Goal: Check status: Check status

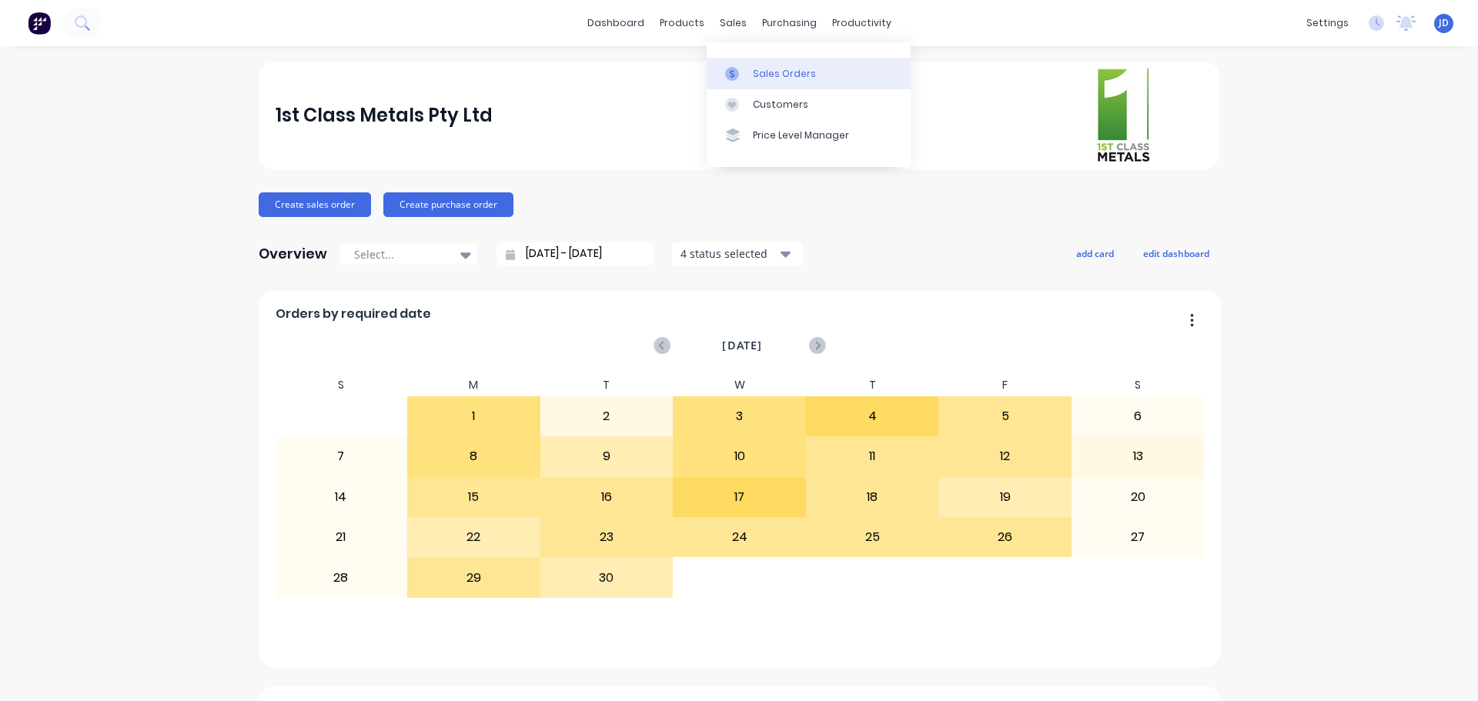
click at [744, 75] on div at bounding box center [736, 74] width 23 height 14
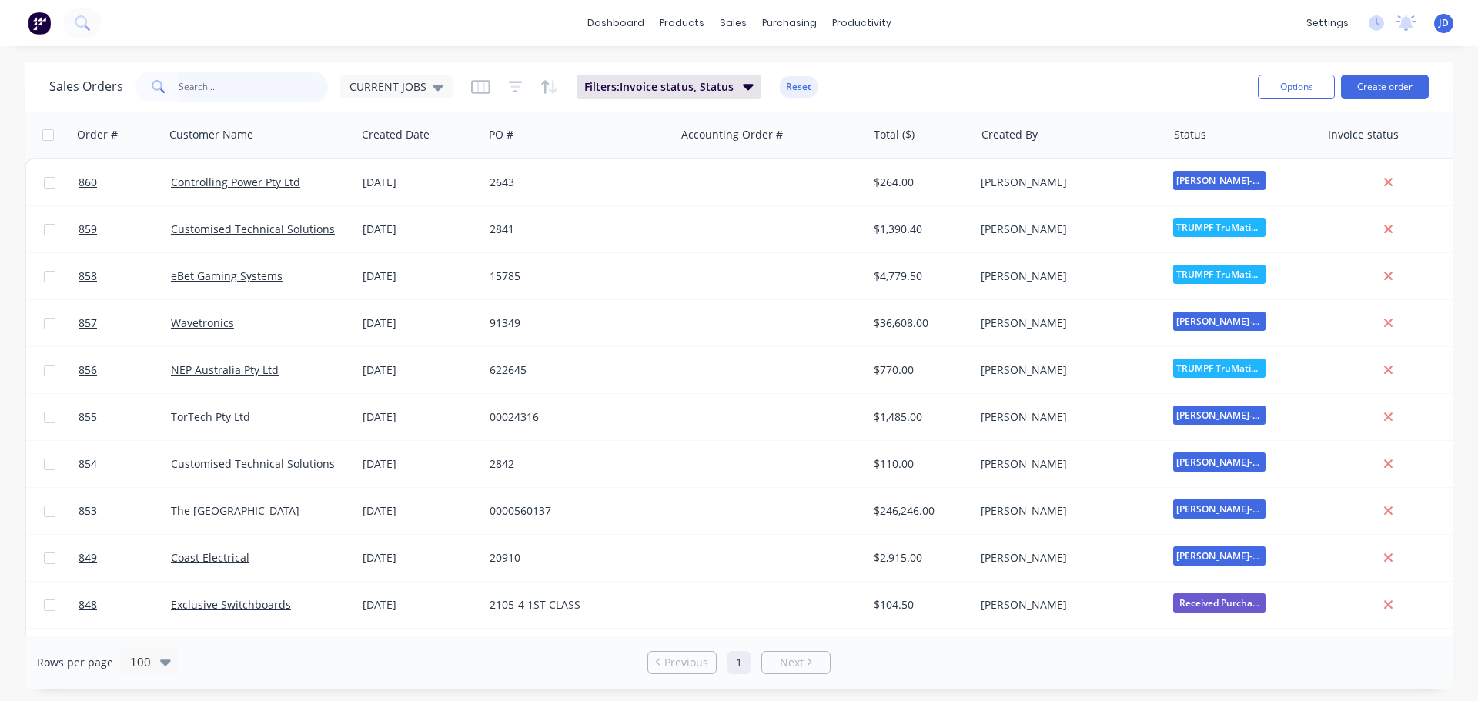
click at [272, 89] on input "text" at bounding box center [254, 87] width 150 height 31
type input "controlling"
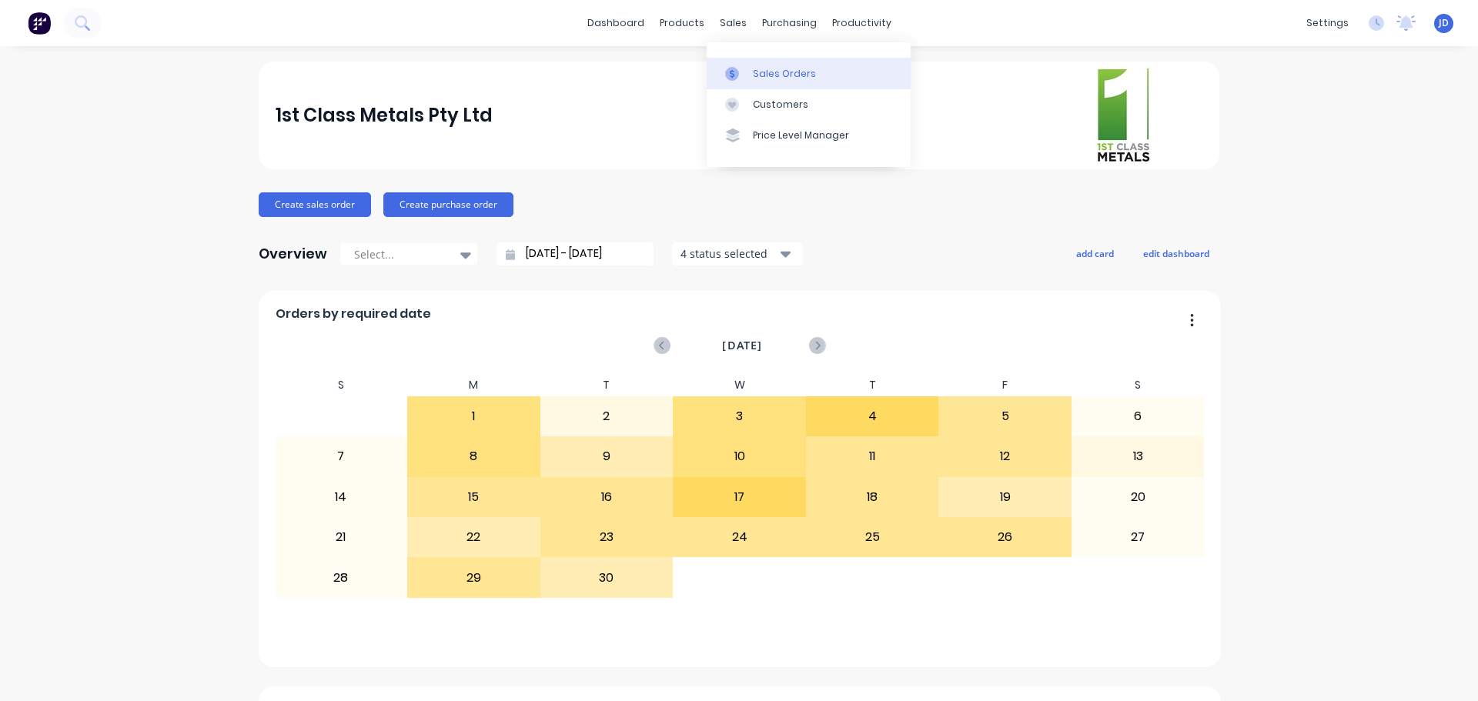
click at [764, 84] on link "Sales Orders" at bounding box center [809, 73] width 204 height 31
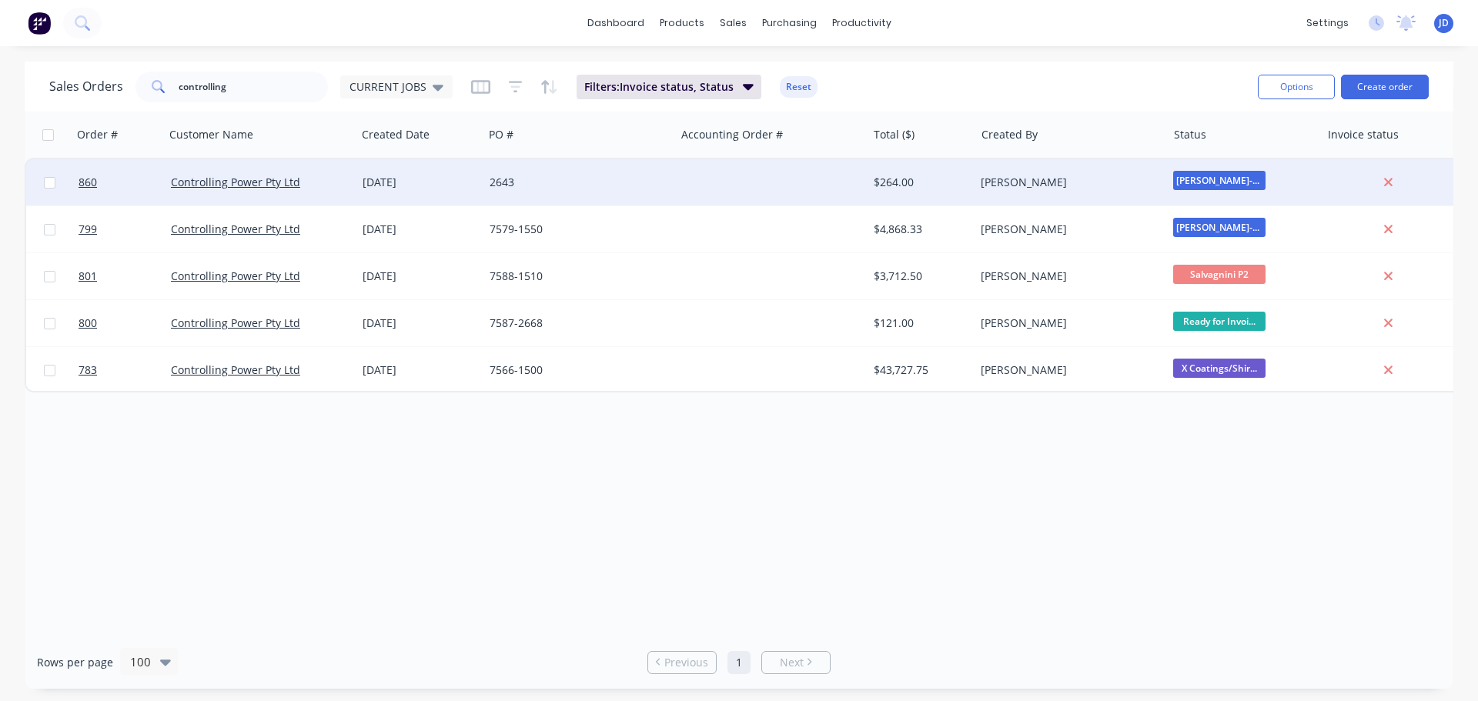
click at [1187, 178] on span "[PERSON_NAME]-Power C5" at bounding box center [1219, 180] width 92 height 19
drag, startPoint x: 792, startPoint y: 533, endPoint x: 920, endPoint y: 500, distance: 132.2
click at [793, 533] on div "Order # Customer Name Created Date PO # Accounting Order # Total ($) Created By…" at bounding box center [739, 374] width 1429 height 524
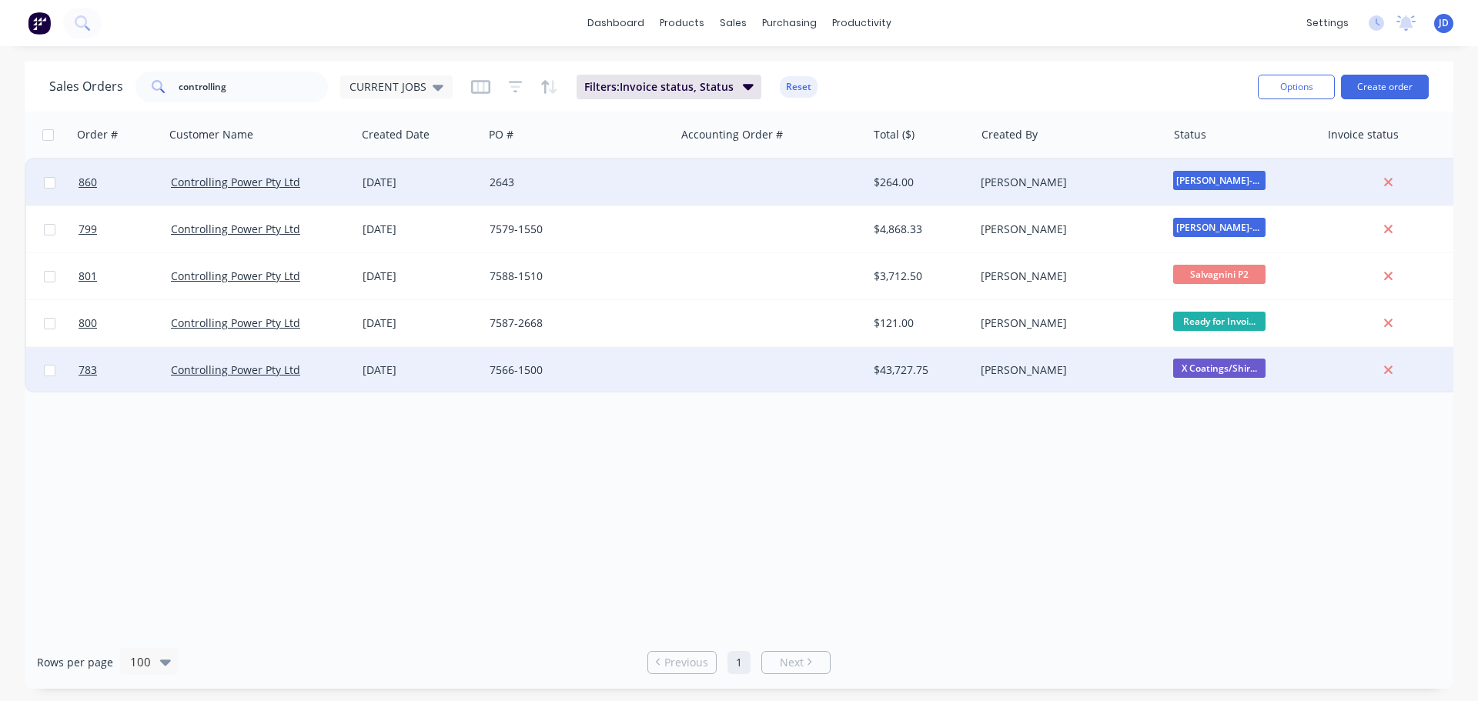
click at [632, 356] on div "7566-1500" at bounding box center [579, 370] width 192 height 46
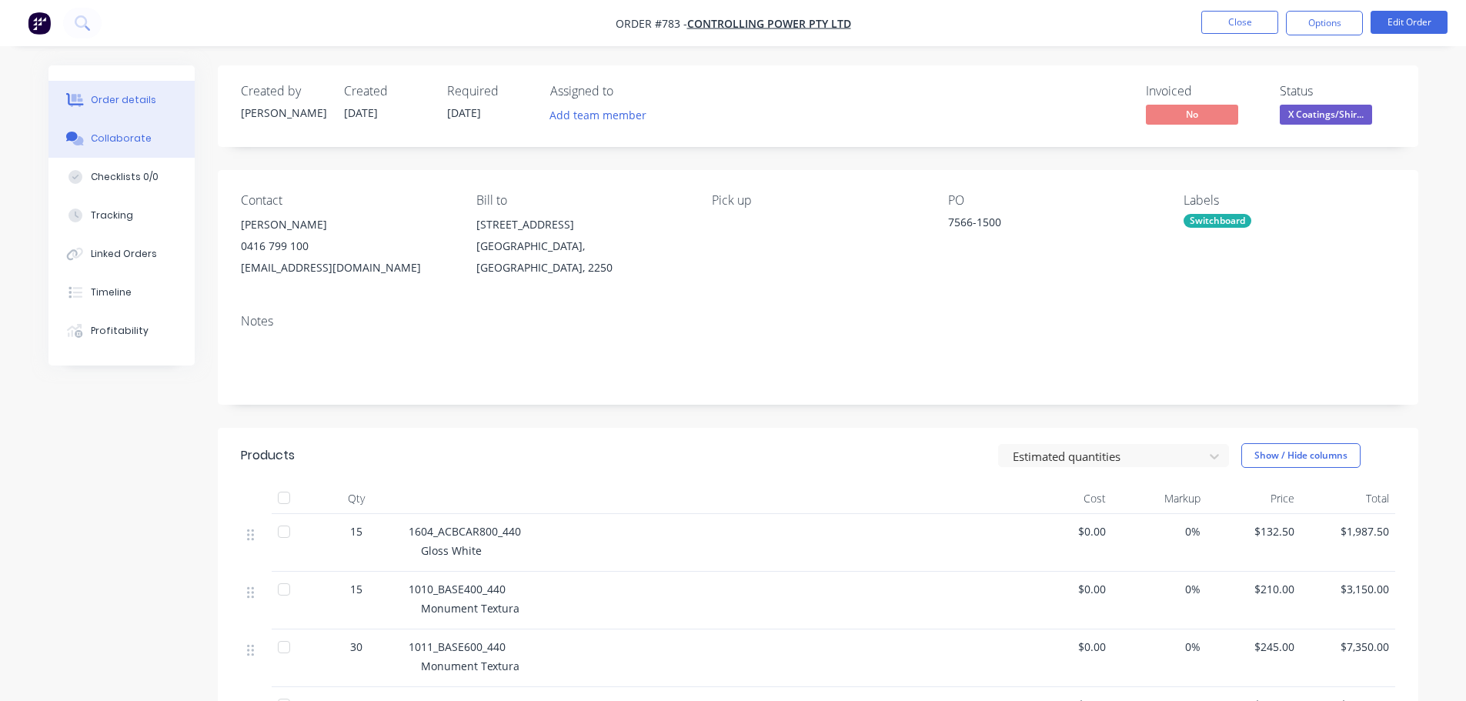
drag, startPoint x: 142, startPoint y: 140, endPoint x: 150, endPoint y: 142, distance: 8.0
click at [143, 140] on div "Collaborate" at bounding box center [121, 139] width 61 height 14
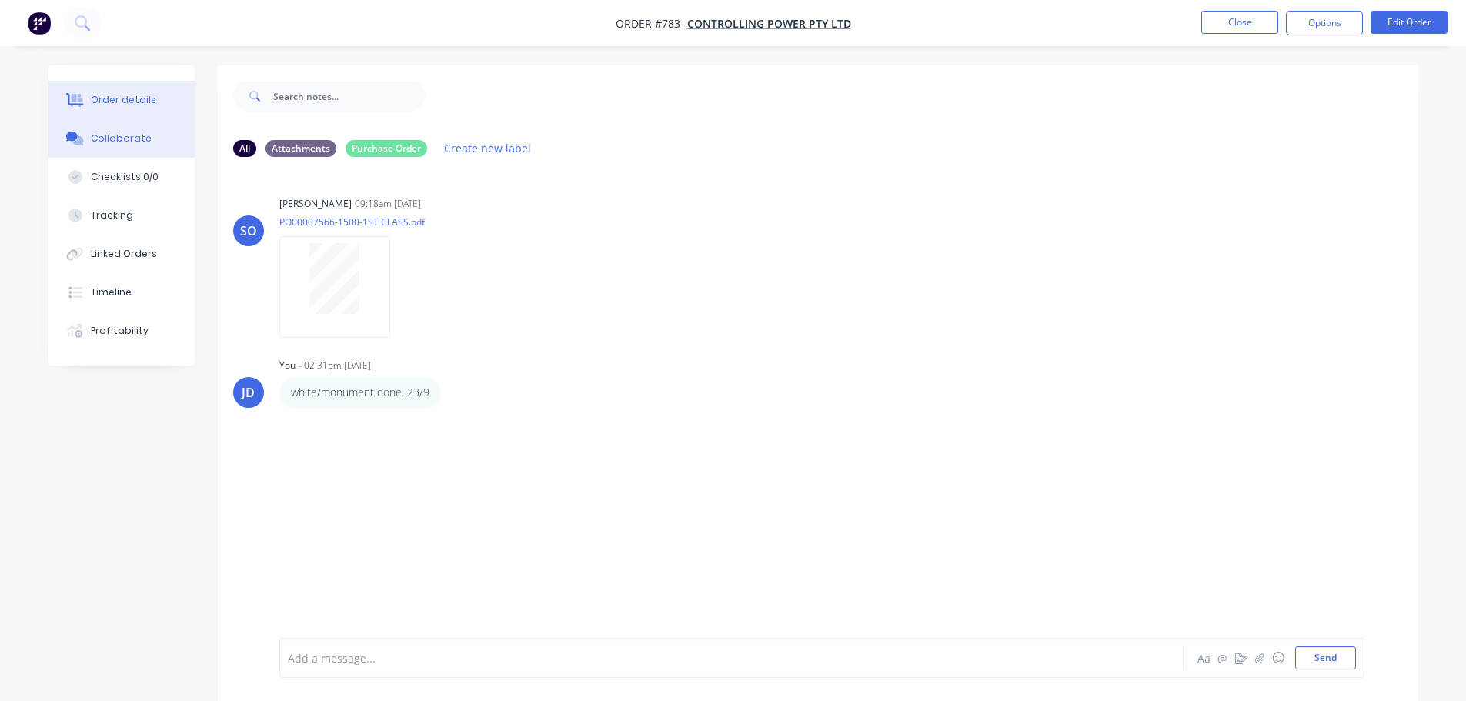
click at [168, 102] on button "Order details" at bounding box center [121, 100] width 146 height 38
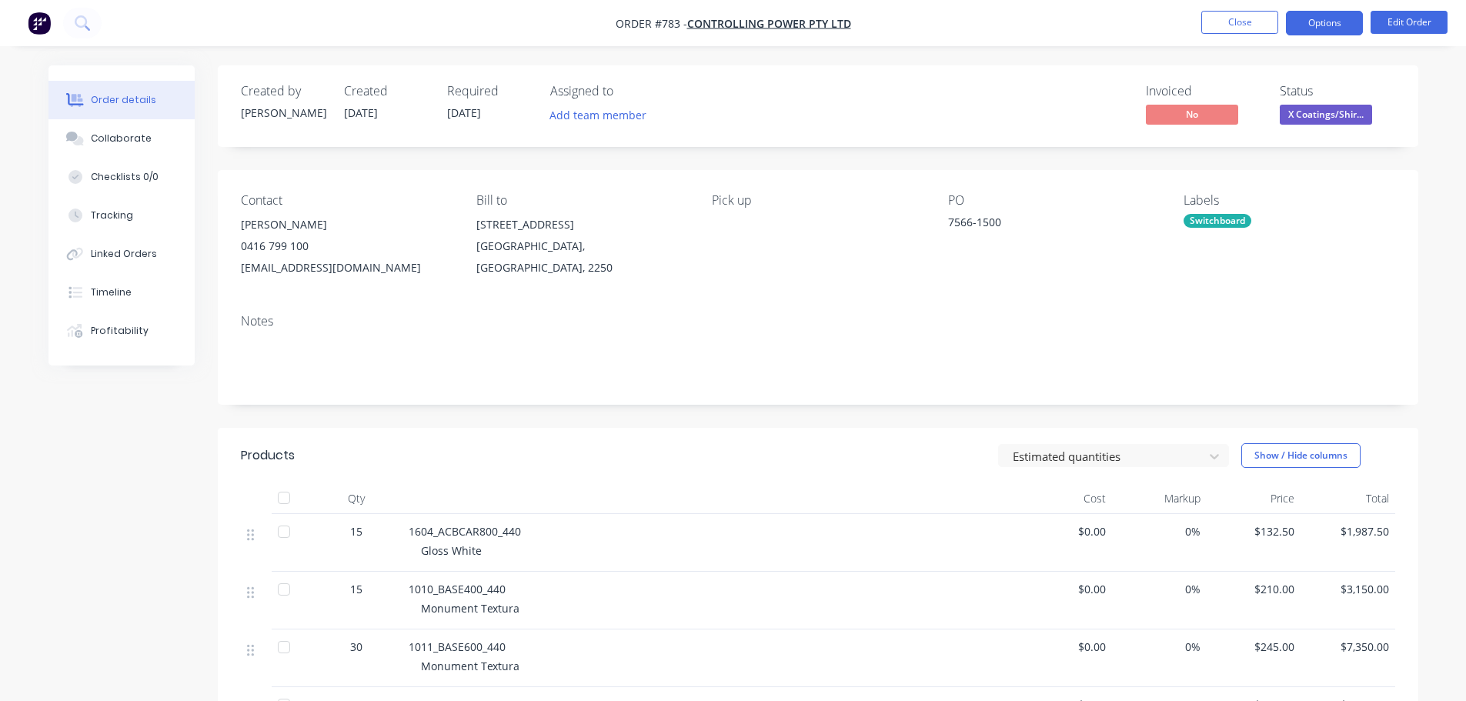
click at [1305, 23] on button "Options" at bounding box center [1324, 23] width 77 height 25
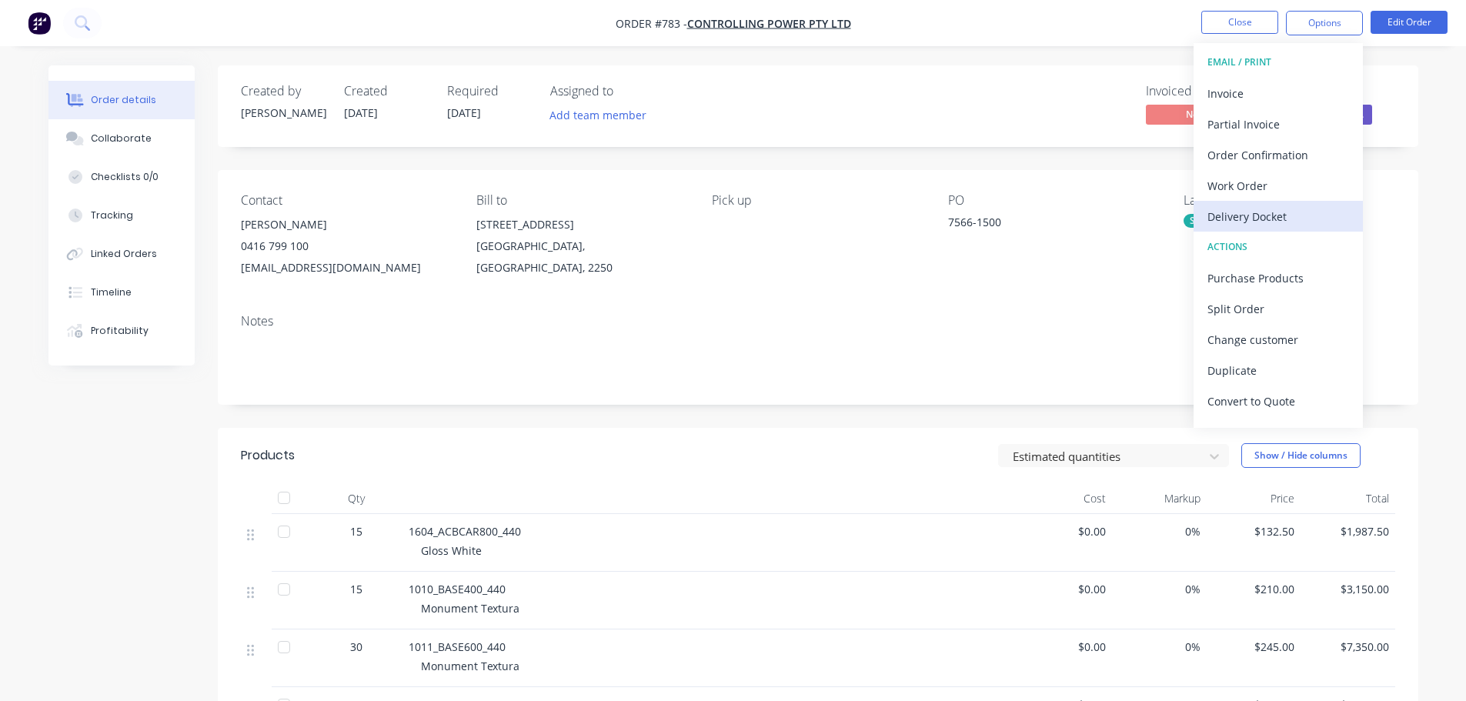
click at [1319, 212] on div "Delivery Docket" at bounding box center [1279, 217] width 142 height 22
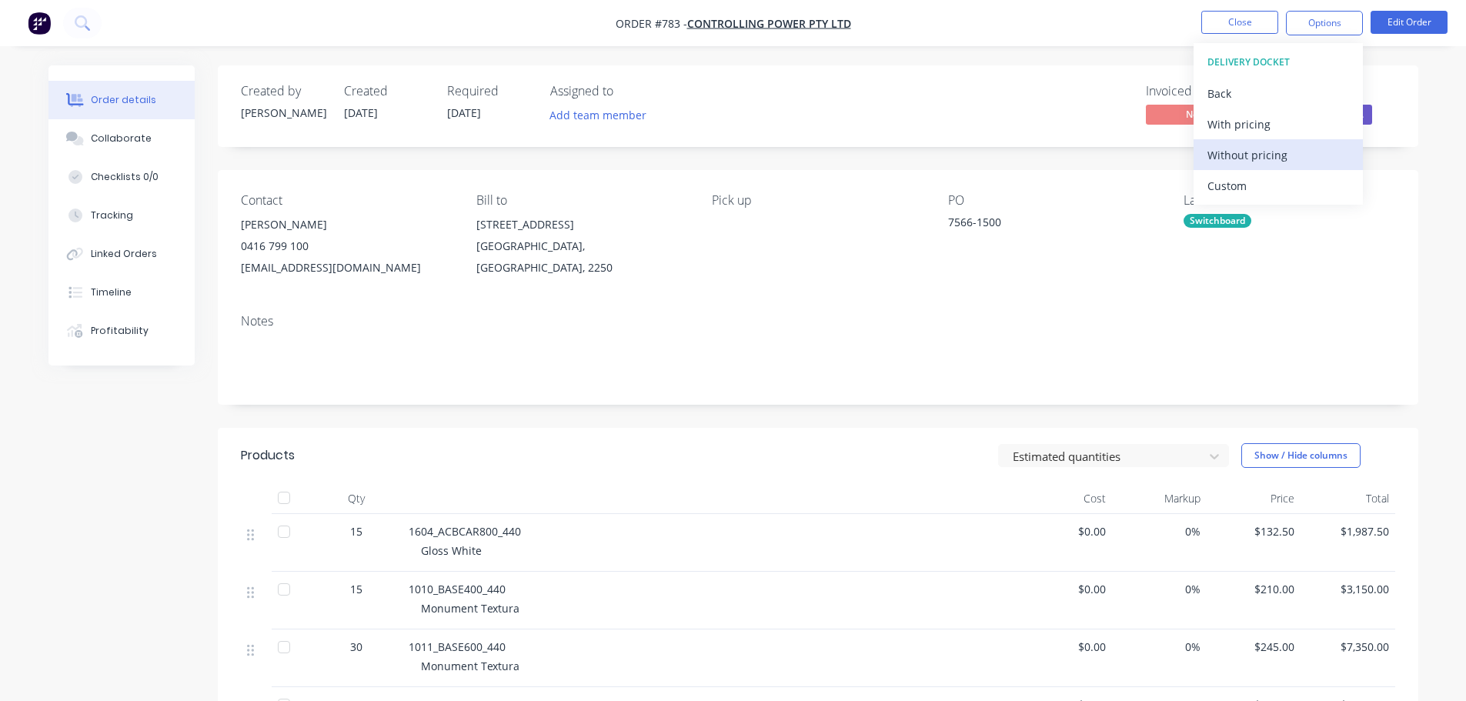
click at [1294, 157] on div "Without pricing" at bounding box center [1279, 155] width 142 height 22
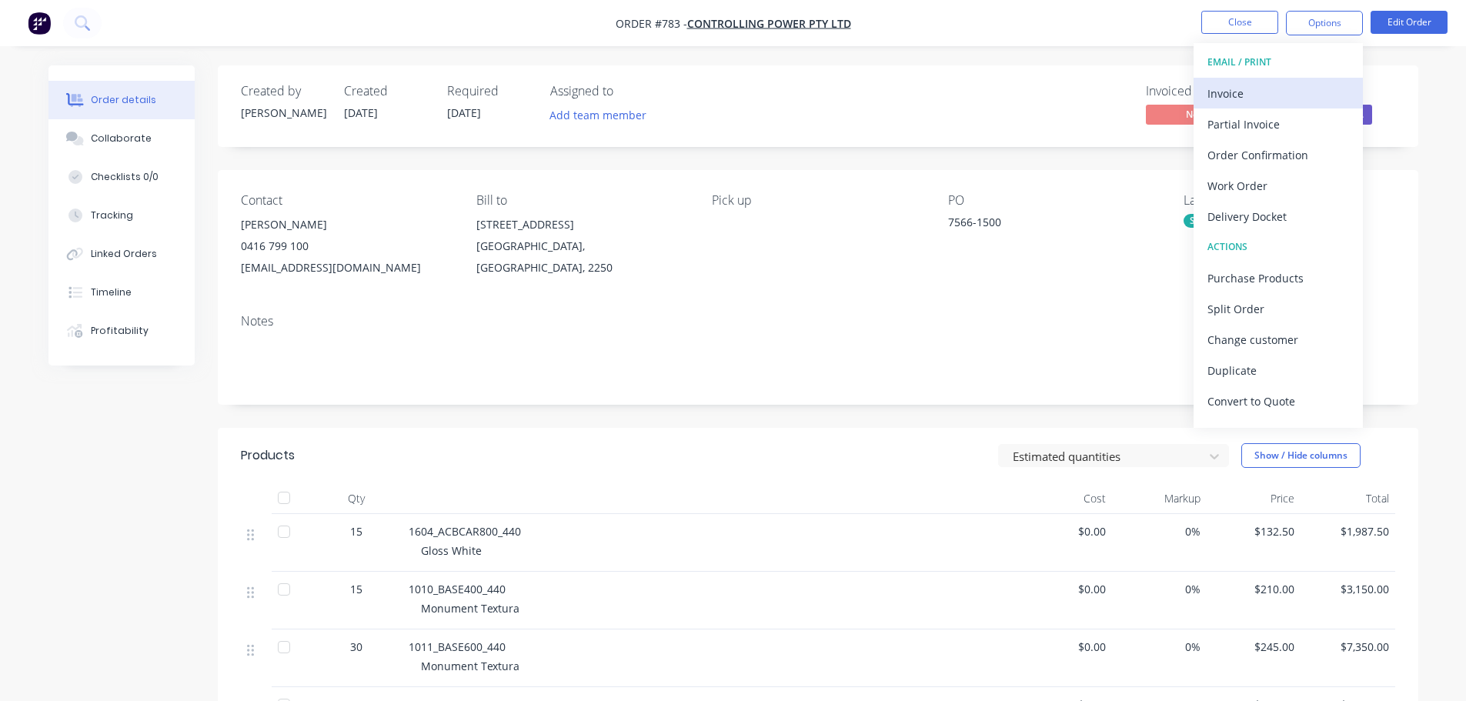
click at [1217, 89] on div "Invoice" at bounding box center [1279, 93] width 142 height 22
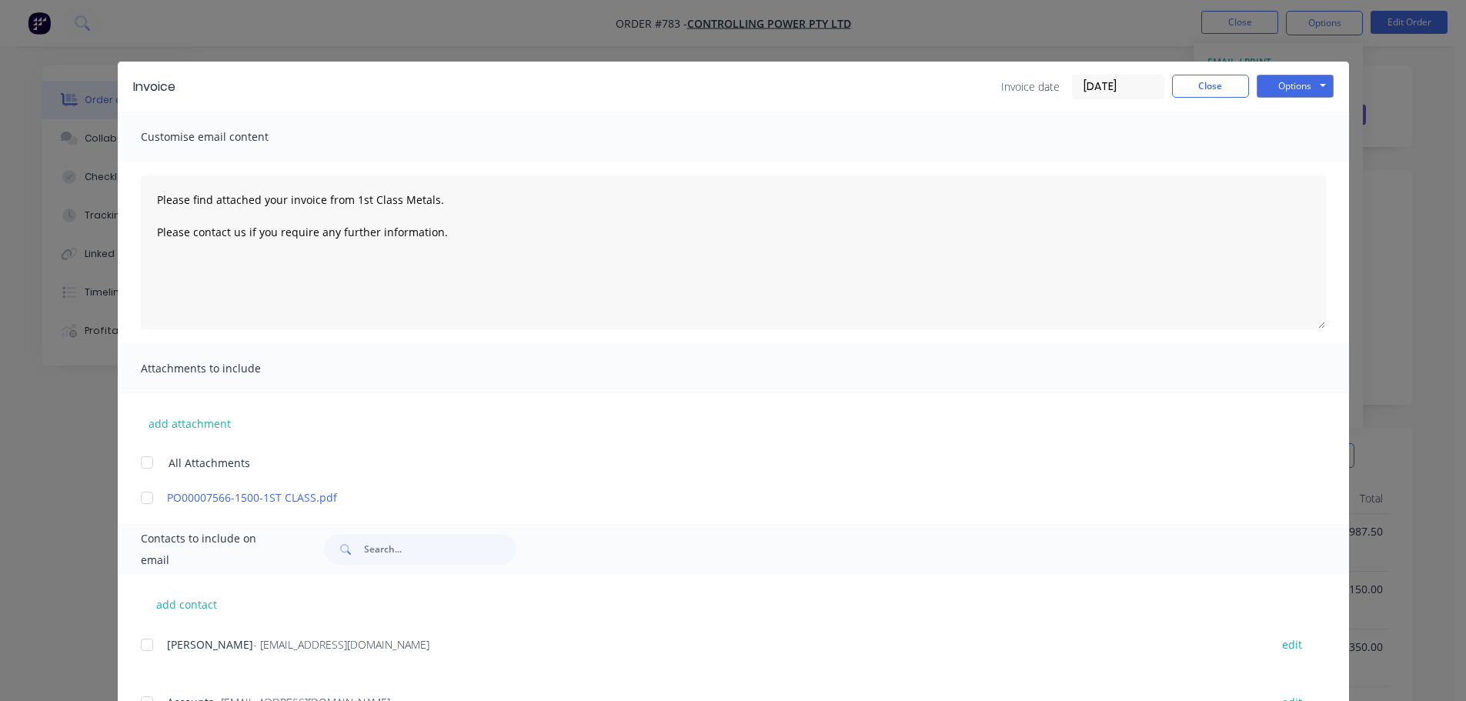
click at [1151, 42] on div "Invoice Invoice date [DATE] Close Options Preview Print Email Customise email c…" at bounding box center [733, 350] width 1466 height 701
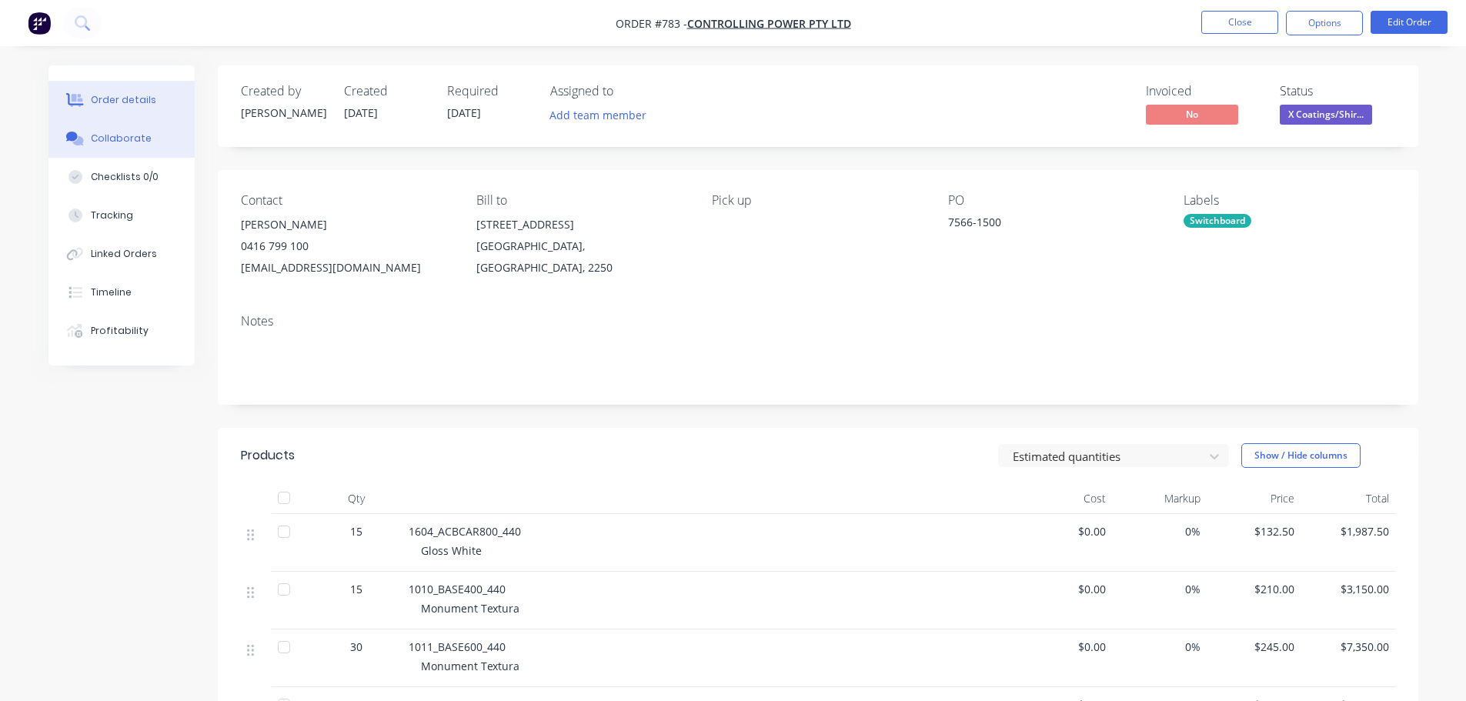
click at [112, 123] on button "Collaborate" at bounding box center [121, 138] width 146 height 38
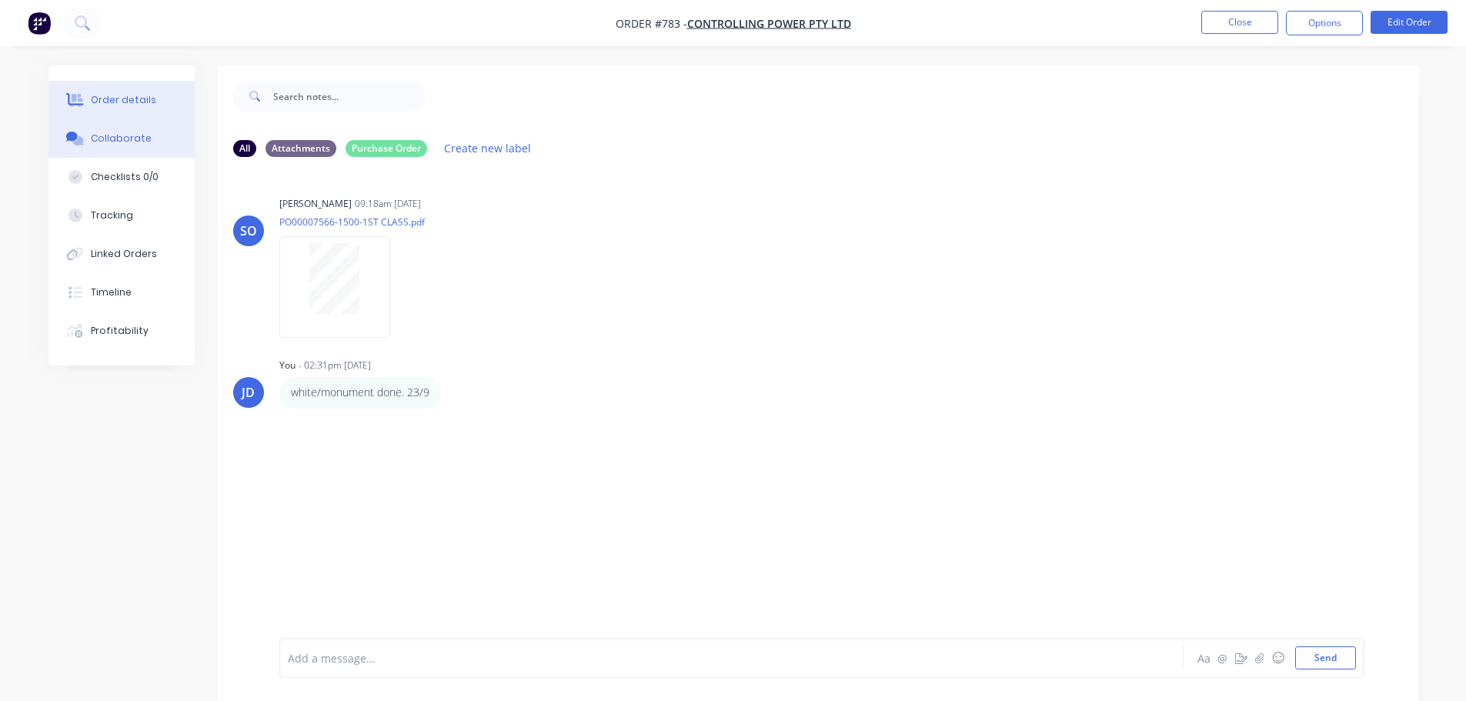
click at [121, 101] on div "Order details" at bounding box center [123, 100] width 65 height 14
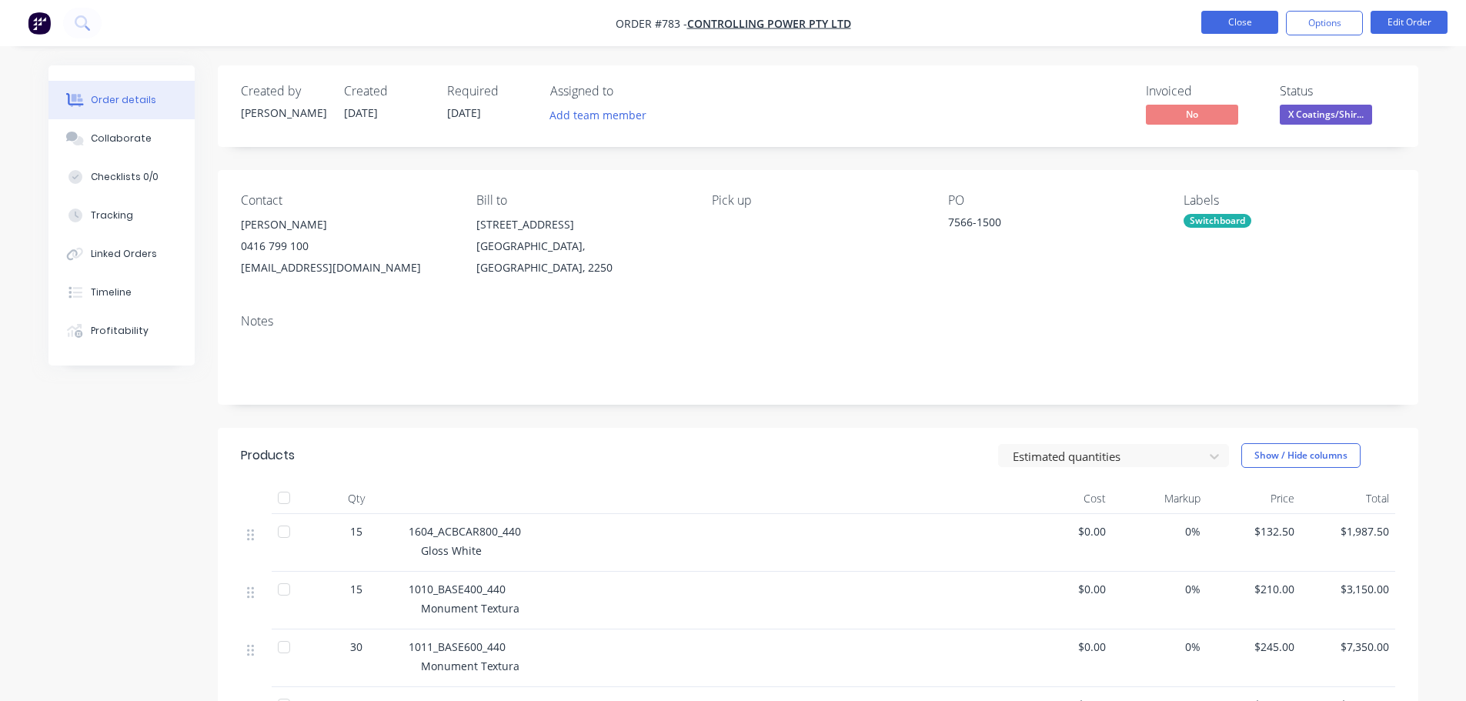
click at [1232, 28] on button "Close" at bounding box center [1239, 22] width 77 height 23
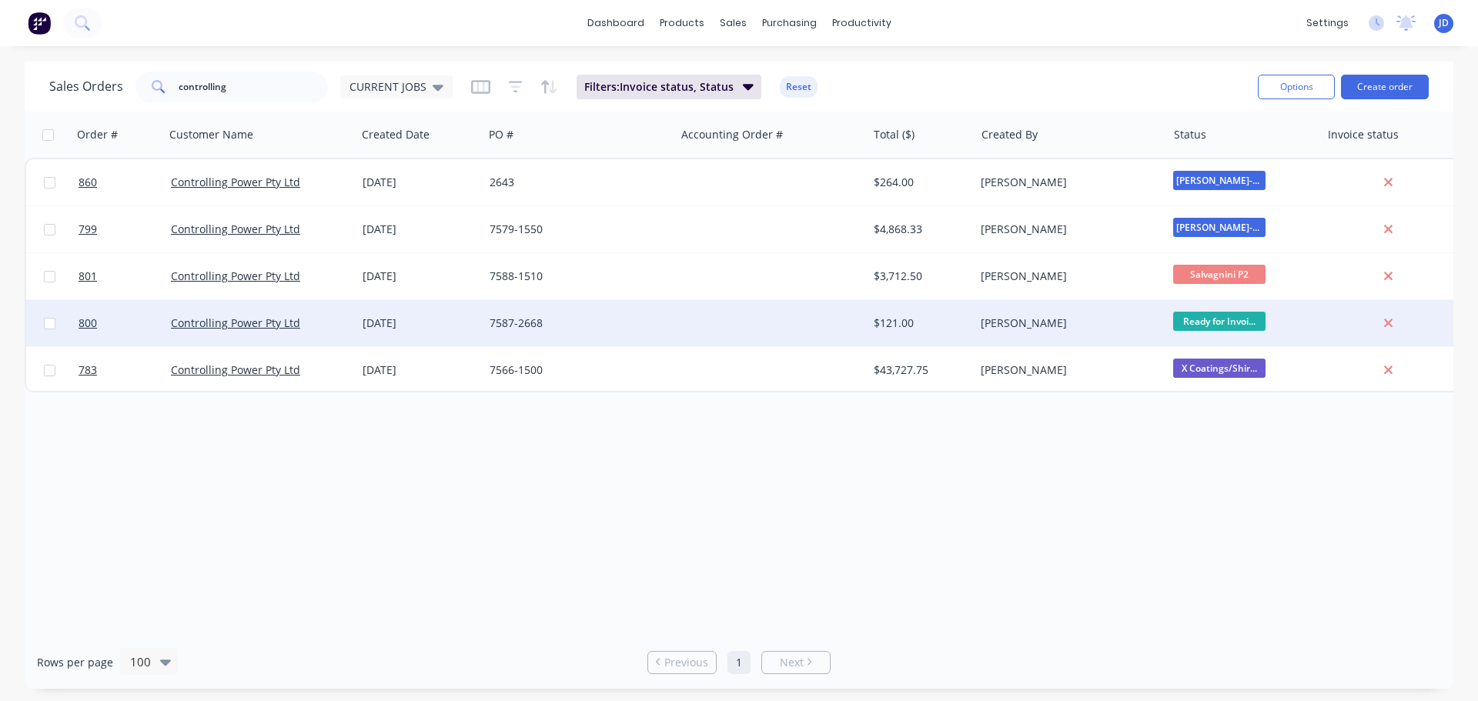
click at [619, 328] on div "7587-2668" at bounding box center [575, 323] width 171 height 15
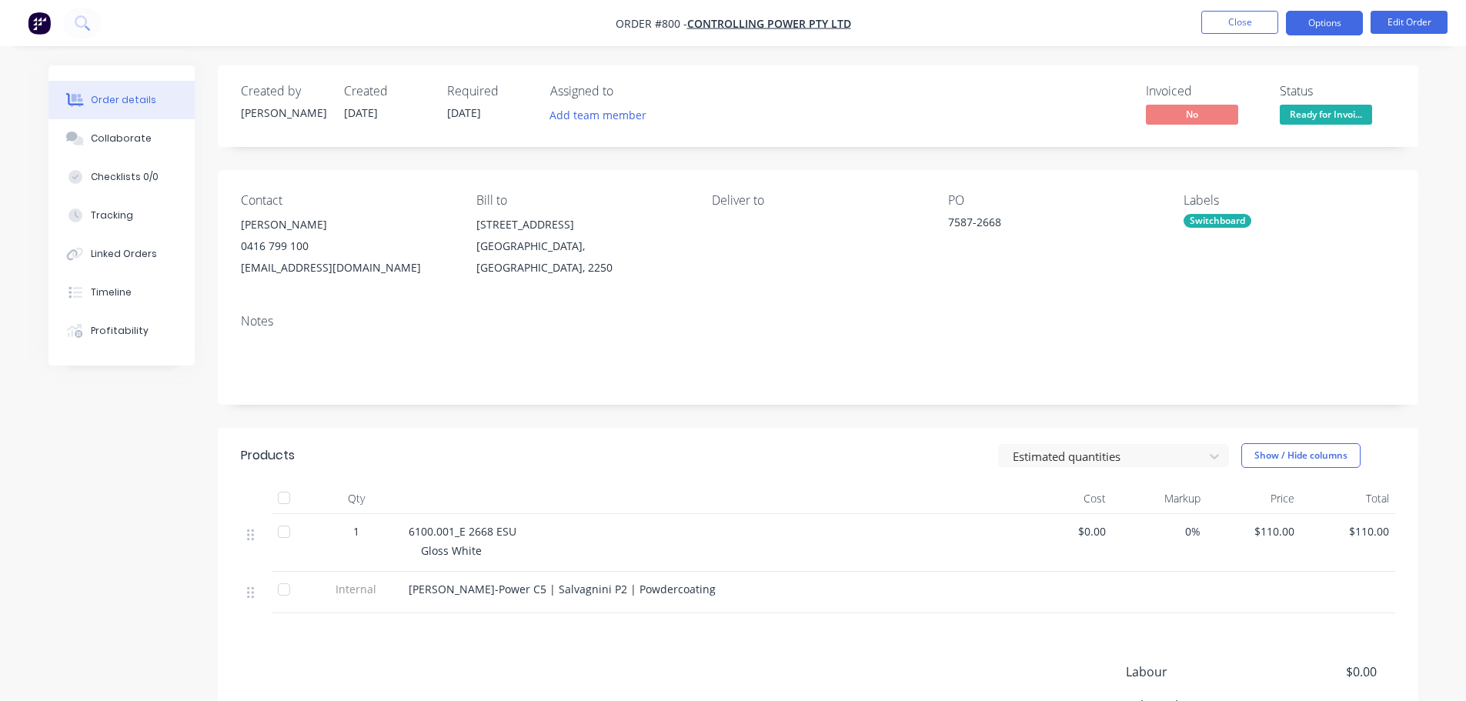
click at [1333, 29] on button "Options" at bounding box center [1324, 23] width 77 height 25
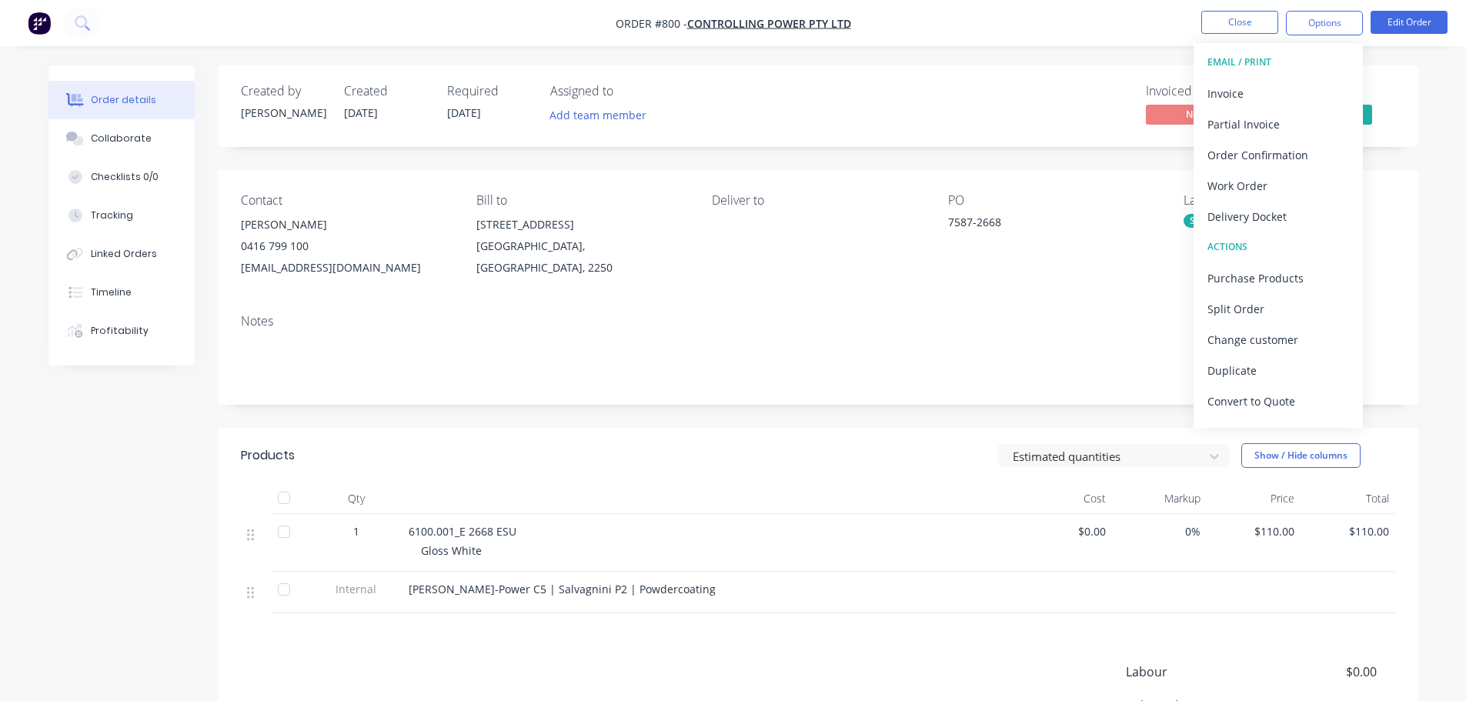
click at [1250, 219] on div "Delivery Docket" at bounding box center [1279, 217] width 142 height 22
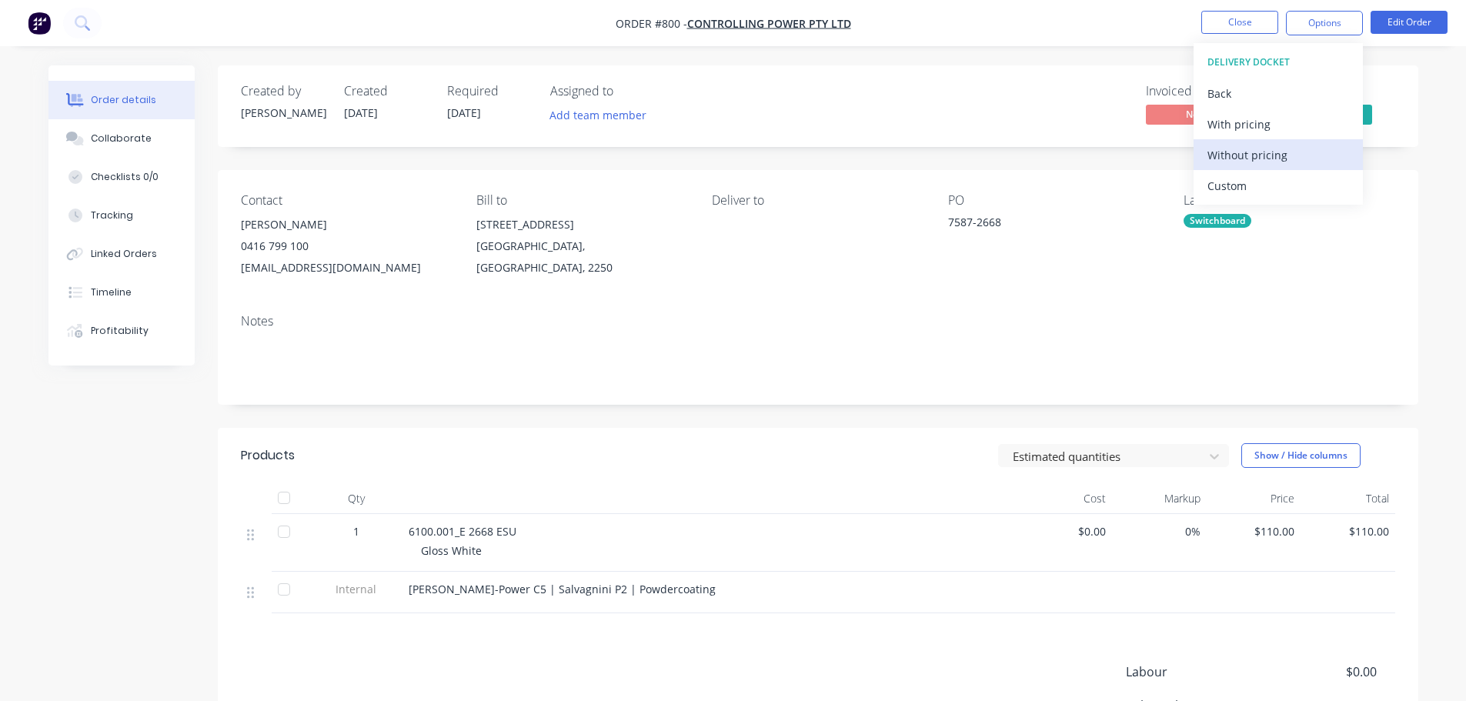
click at [1264, 159] on div "Without pricing" at bounding box center [1279, 155] width 142 height 22
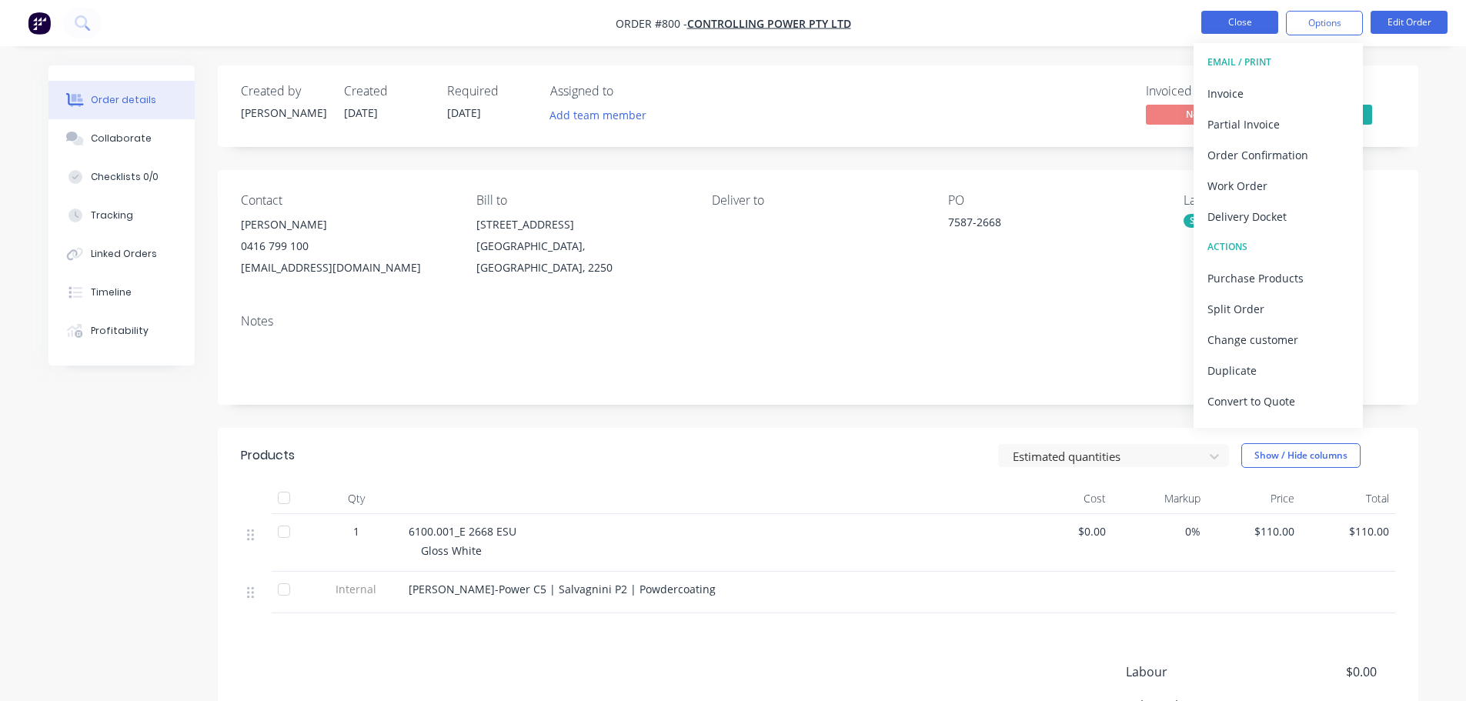
click at [1207, 24] on button "Close" at bounding box center [1239, 22] width 77 height 23
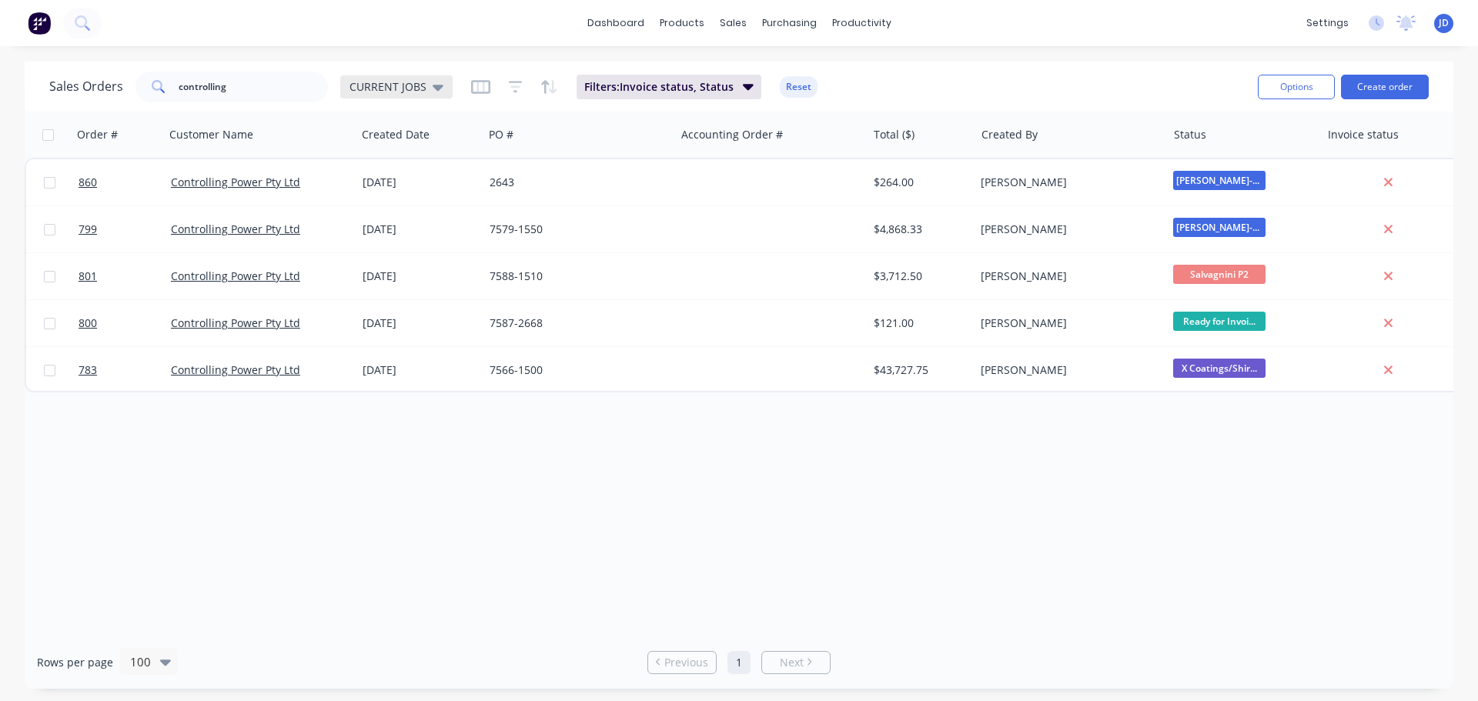
click at [383, 91] on span "CURRENT JOBS" at bounding box center [387, 87] width 77 height 16
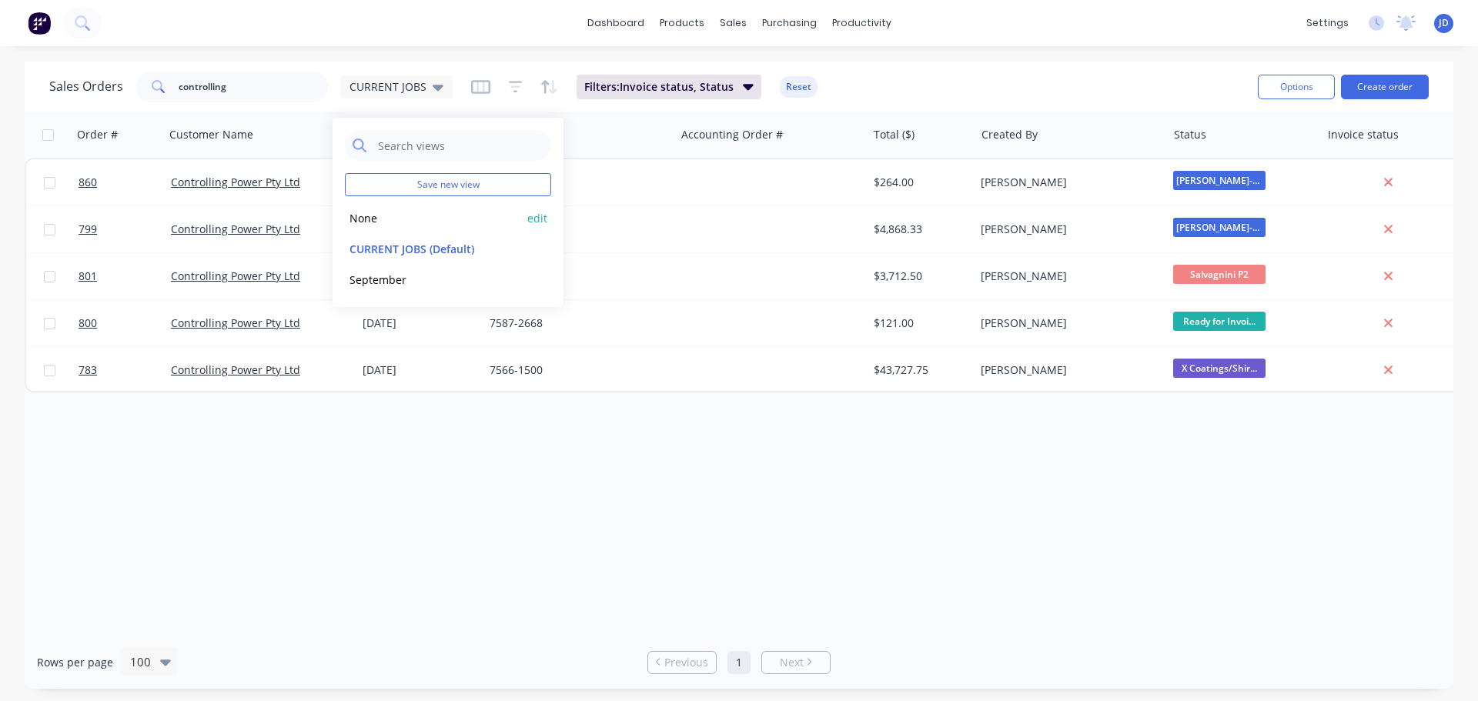
click at [426, 219] on button "None" at bounding box center [432, 218] width 175 height 18
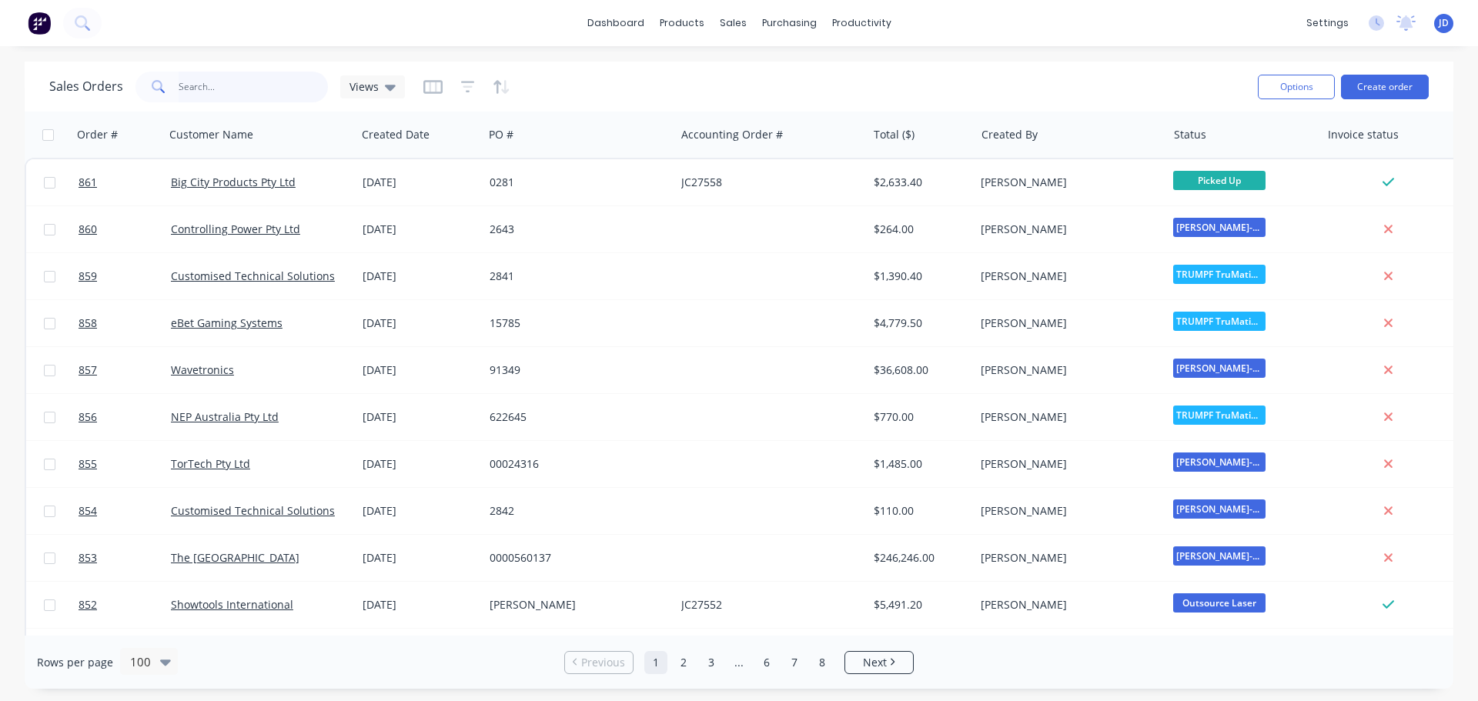
click at [283, 81] on input "controlling" at bounding box center [254, 87] width 150 height 31
drag, startPoint x: 277, startPoint y: 86, endPoint x: 285, endPoint y: 76, distance: 12.6
click at [279, 86] on input "controlling" at bounding box center [254, 87] width 150 height 31
type input "controllin"
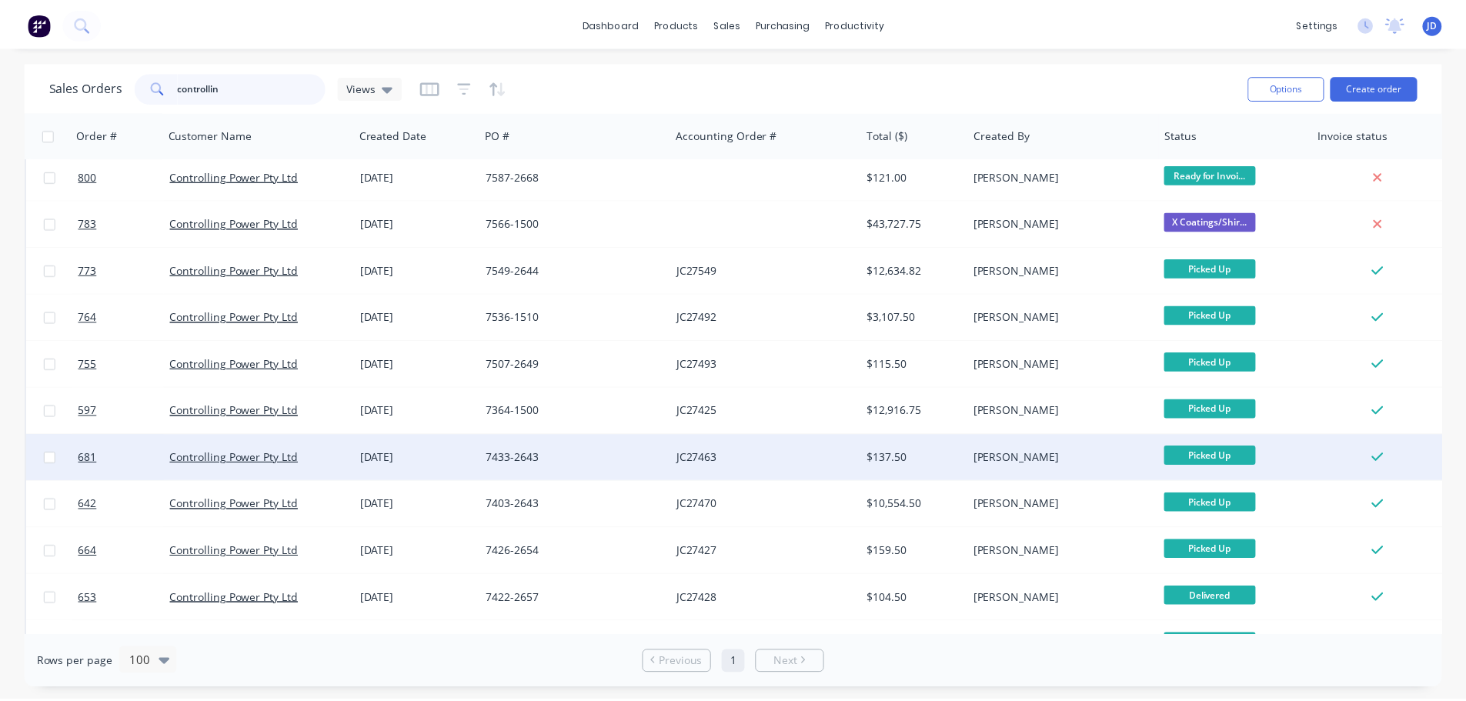
scroll to position [154, 0]
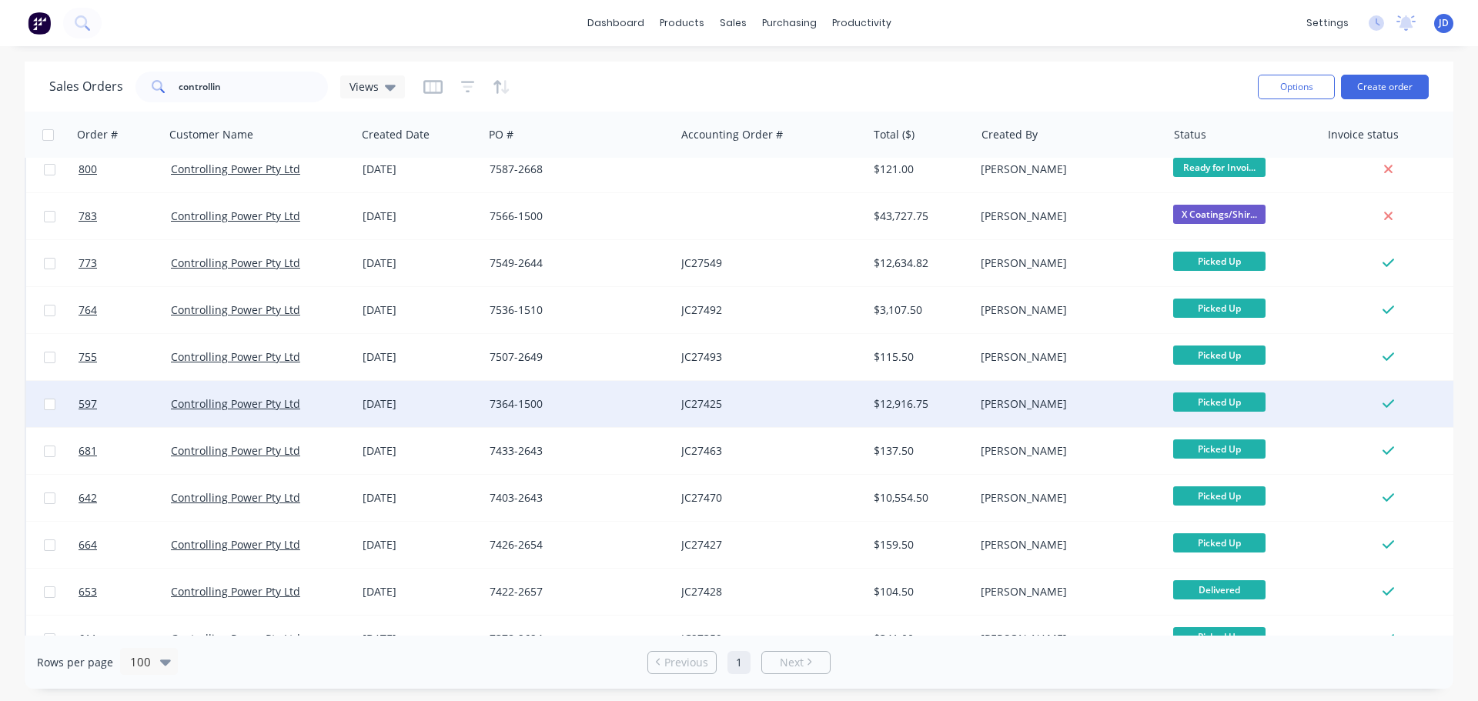
click at [766, 400] on div "JC27425" at bounding box center [766, 403] width 171 height 15
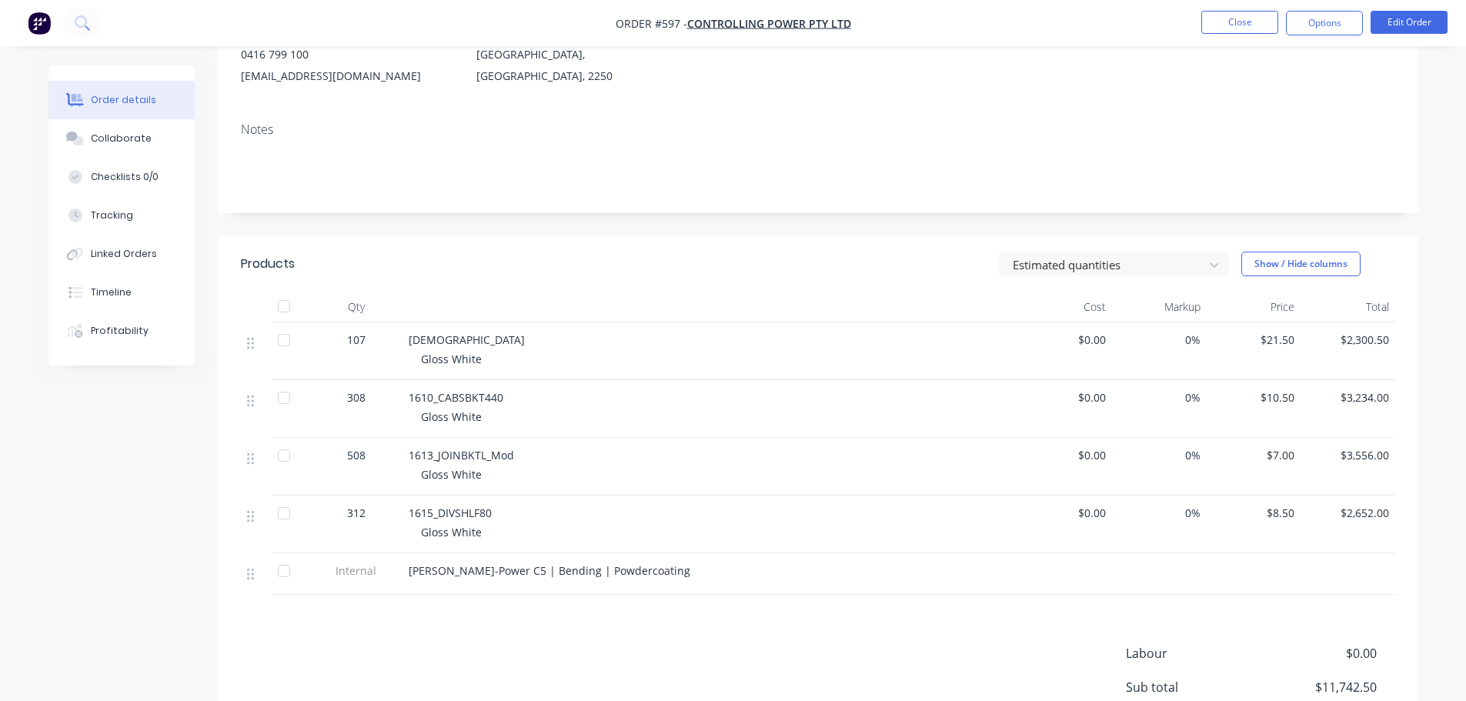
scroll to position [231, 0]
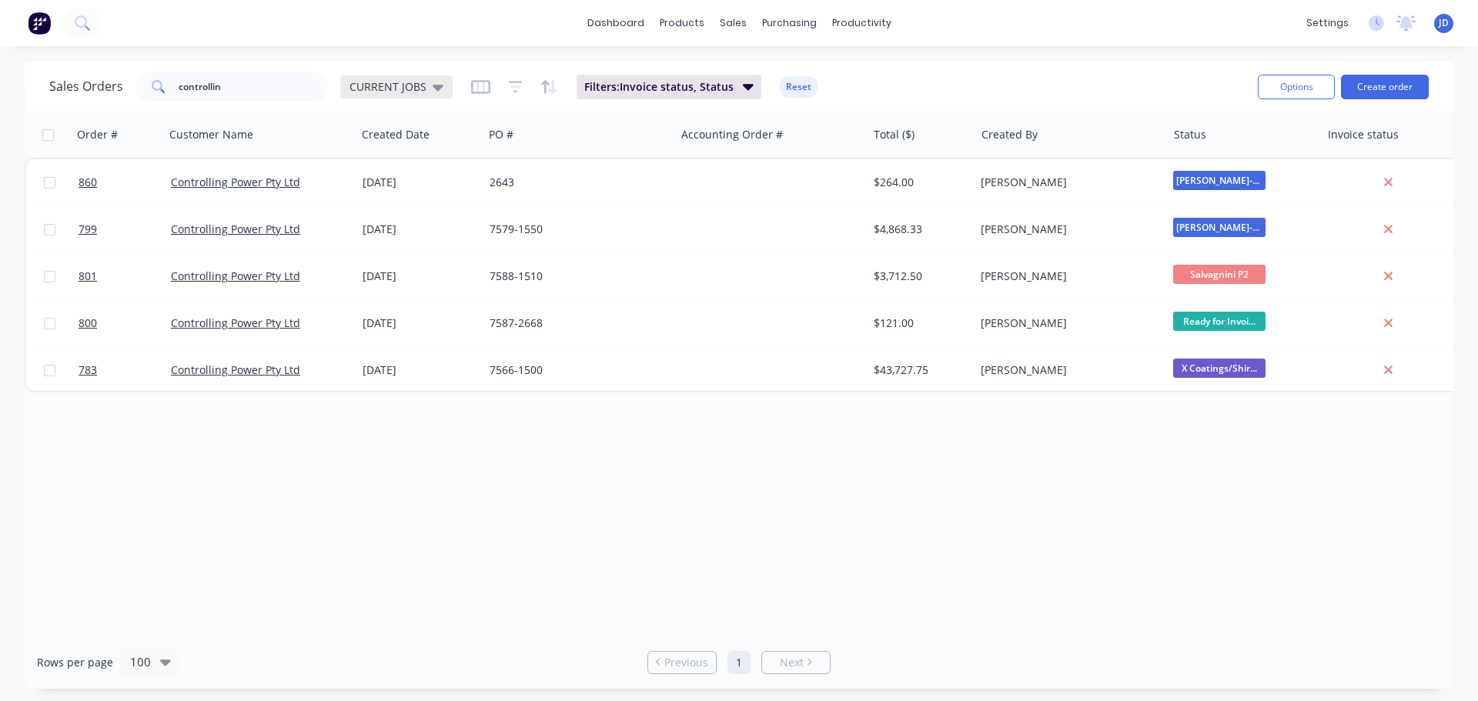
drag, startPoint x: 446, startPoint y: 79, endPoint x: 419, endPoint y: 94, distance: 30.7
click at [446, 79] on div "CURRENT JOBS" at bounding box center [396, 86] width 112 height 23
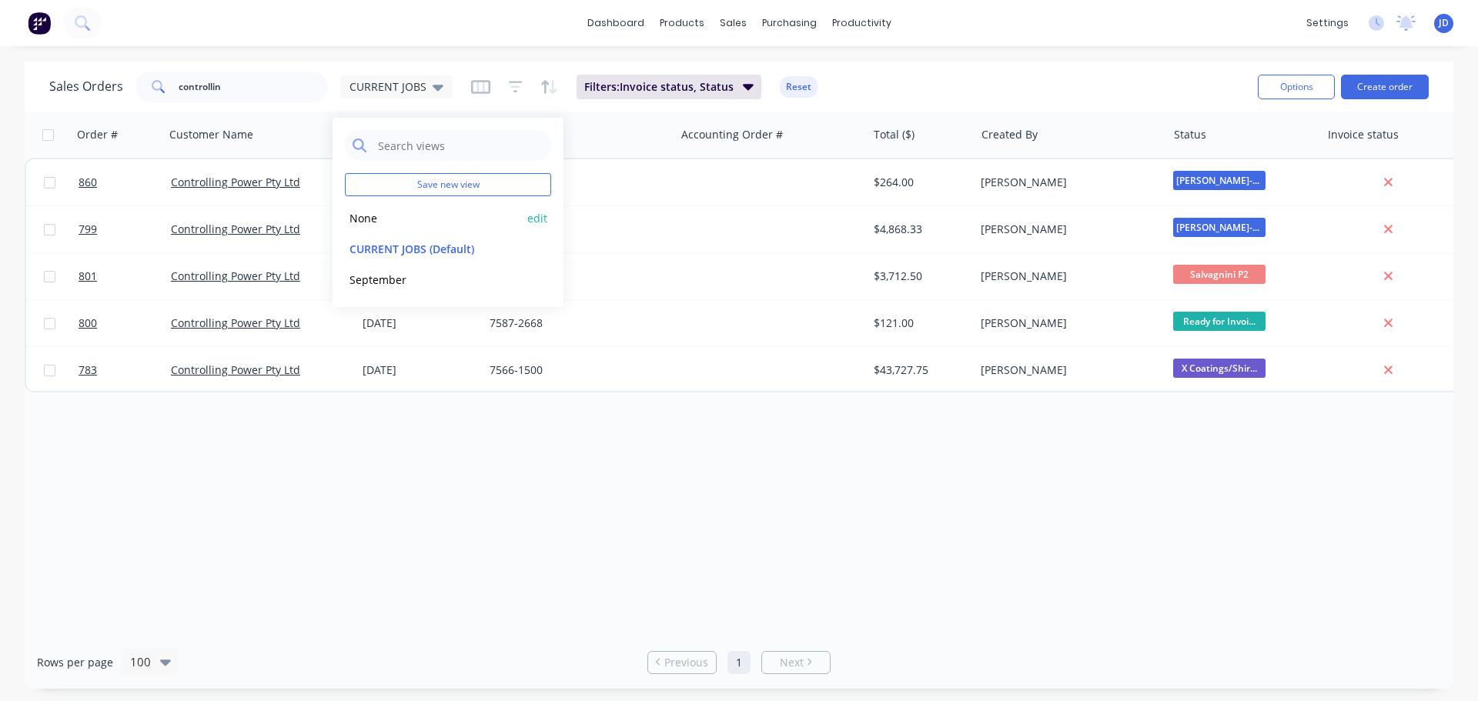
click at [400, 213] on button "None" at bounding box center [432, 218] width 175 height 18
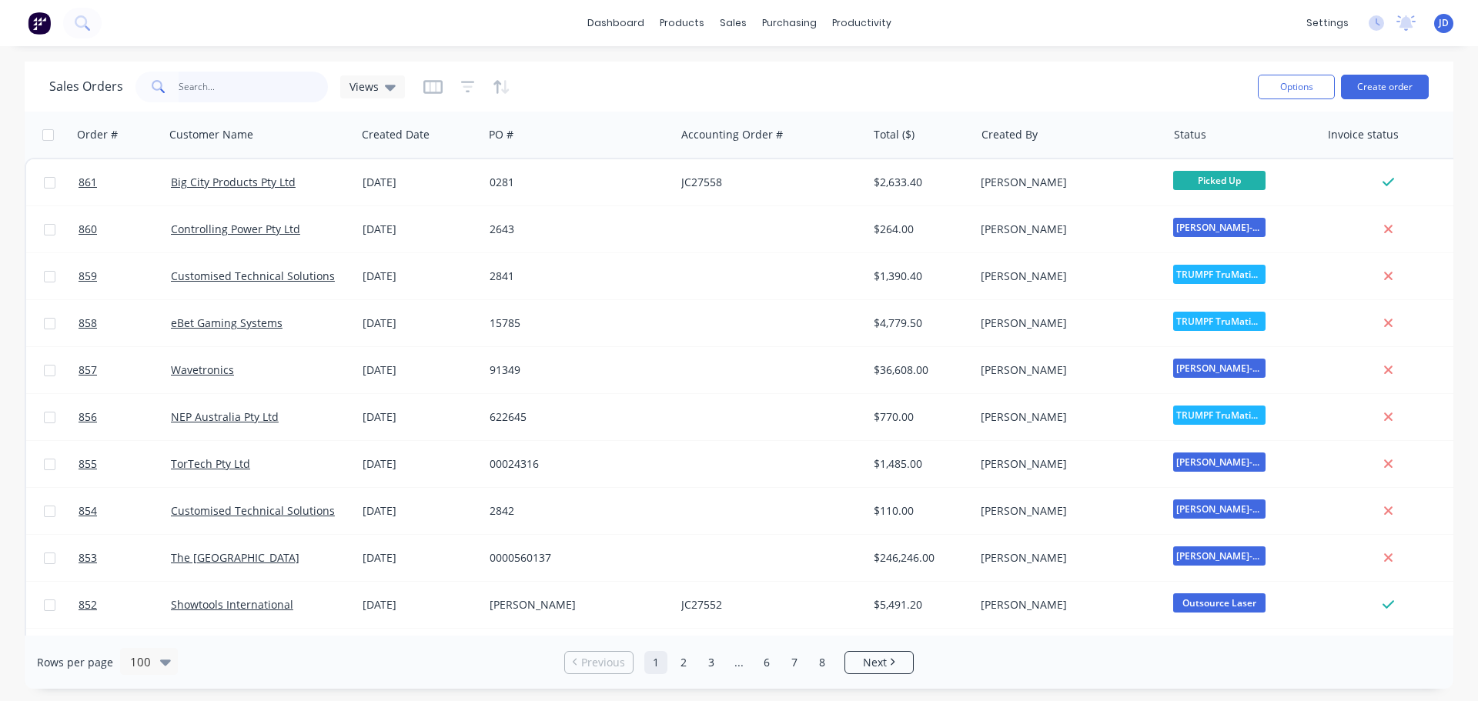
click at [285, 84] on input "controllin" at bounding box center [254, 87] width 150 height 31
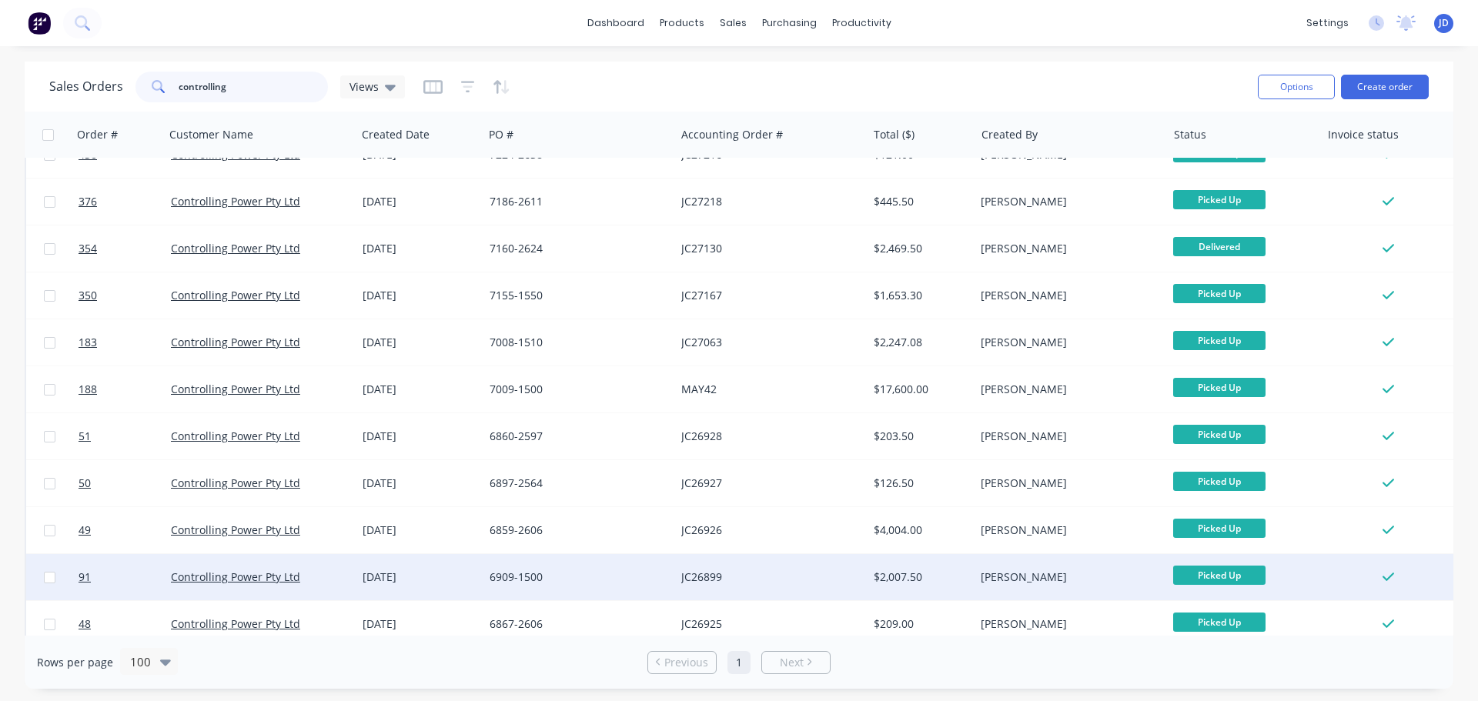
scroll to position [1220, 0]
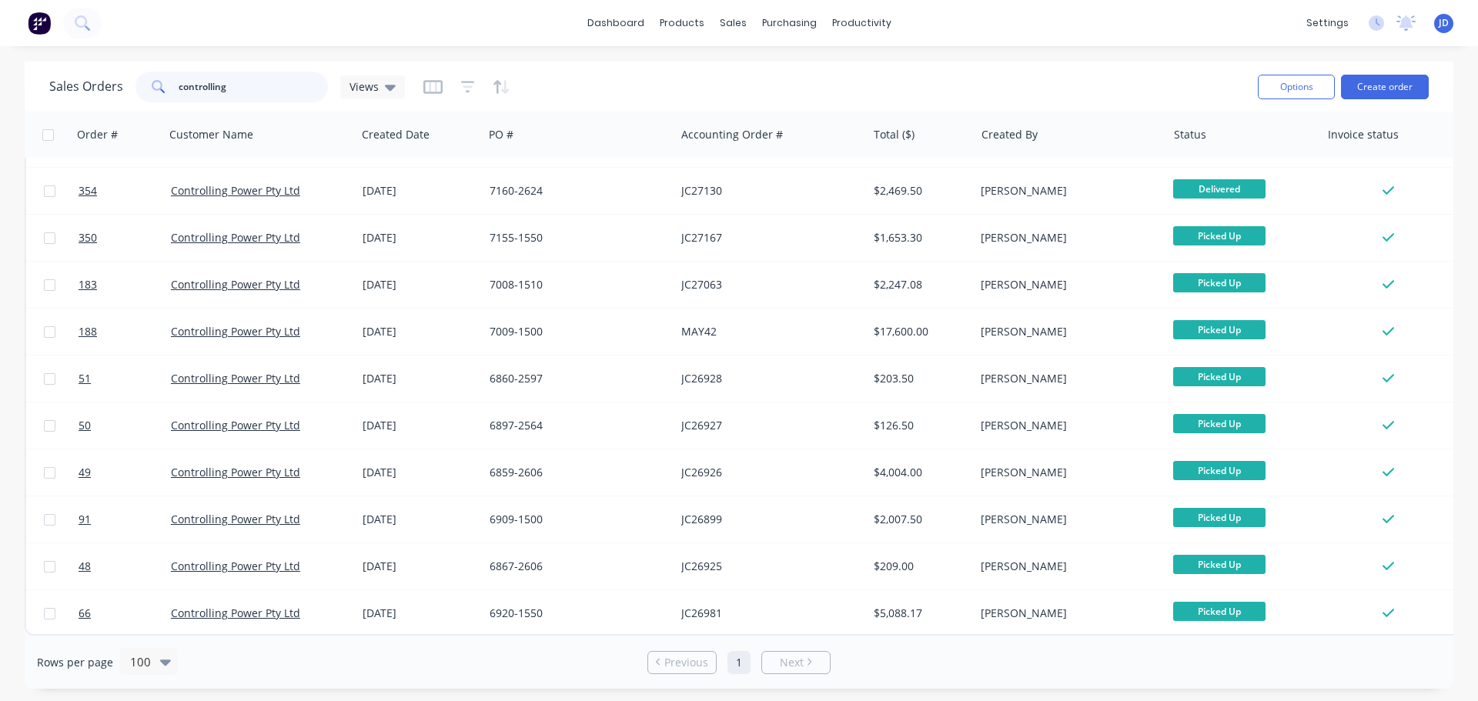
drag, startPoint x: 0, startPoint y: 51, endPoint x: 2, endPoint y: 15, distance: 35.5
click at [0, 26] on div "dashboard products sales purchasing productivity dashboard products Product Cat…" at bounding box center [739, 350] width 1478 height 701
type input "acb"
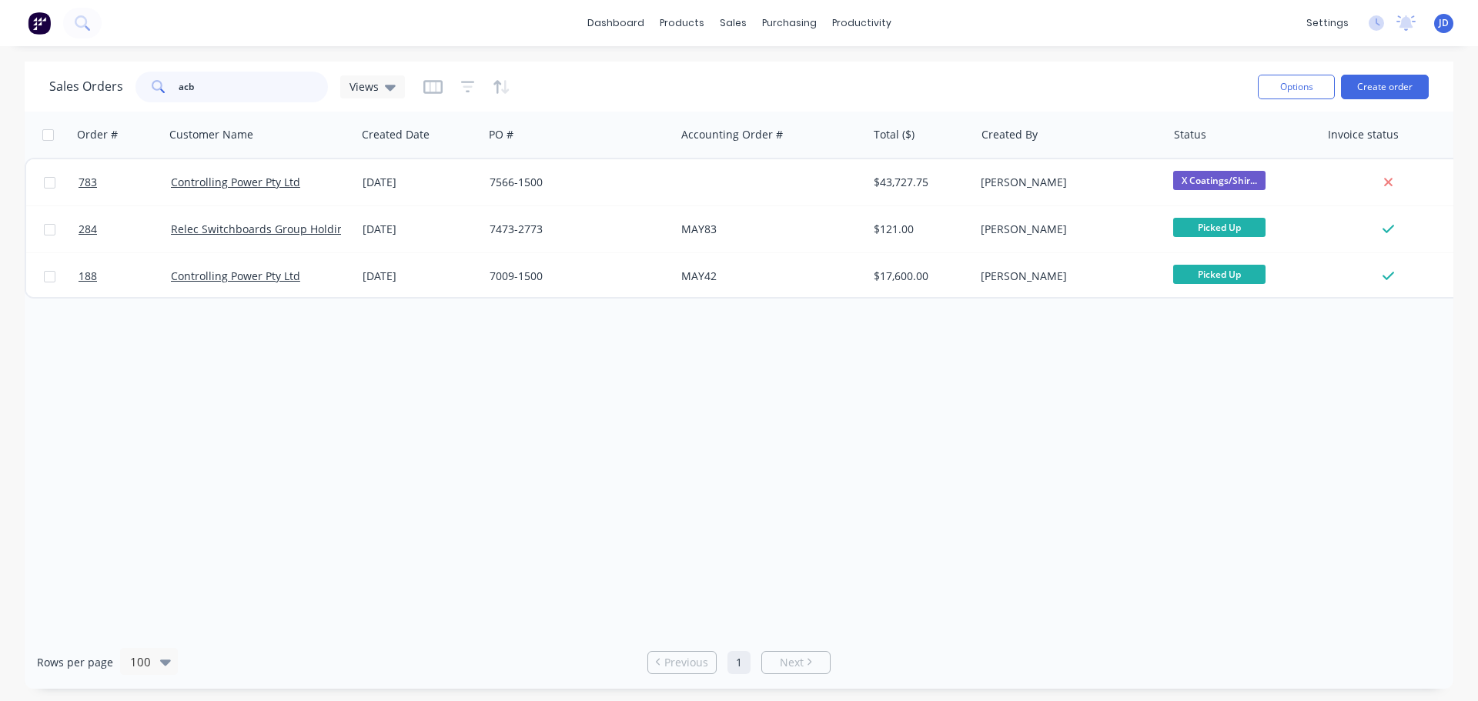
scroll to position [0, 0]
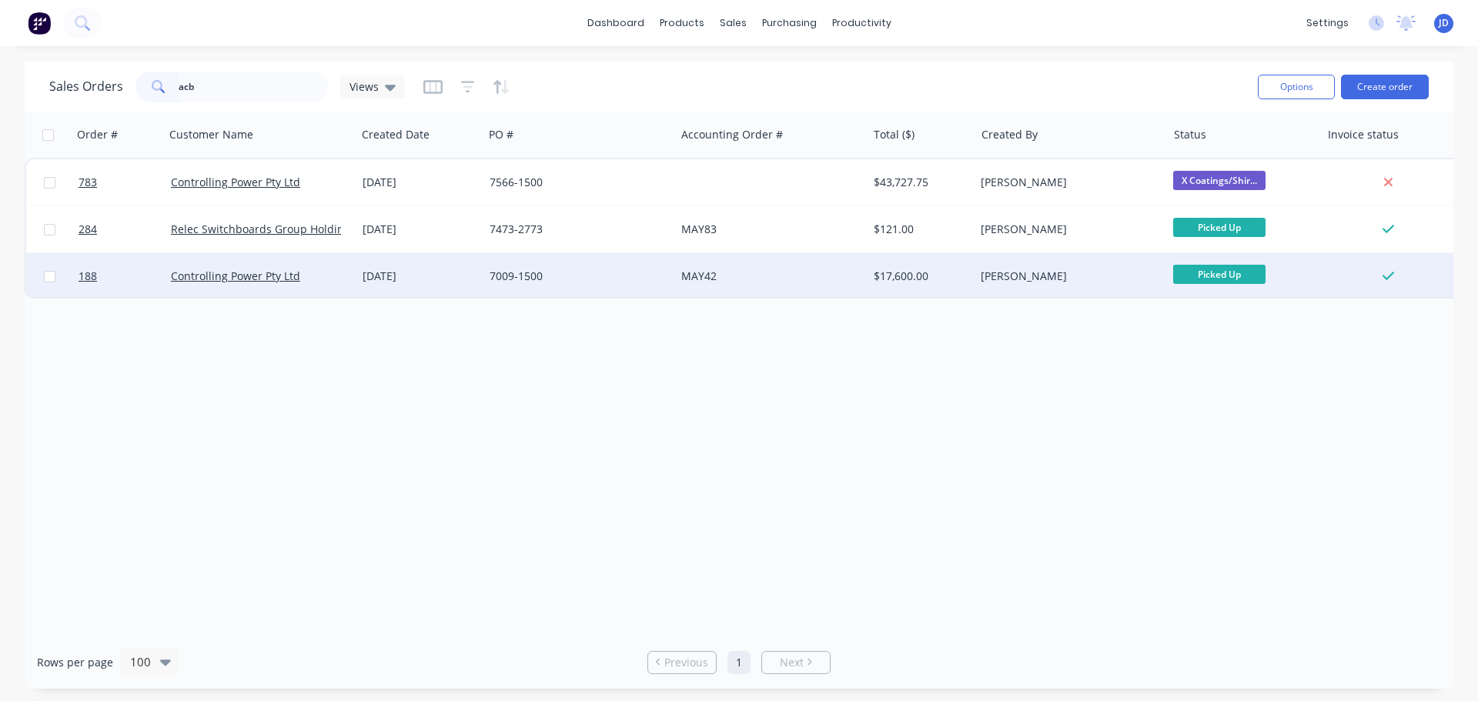
click at [384, 285] on div "[DATE]" at bounding box center [419, 276] width 127 height 46
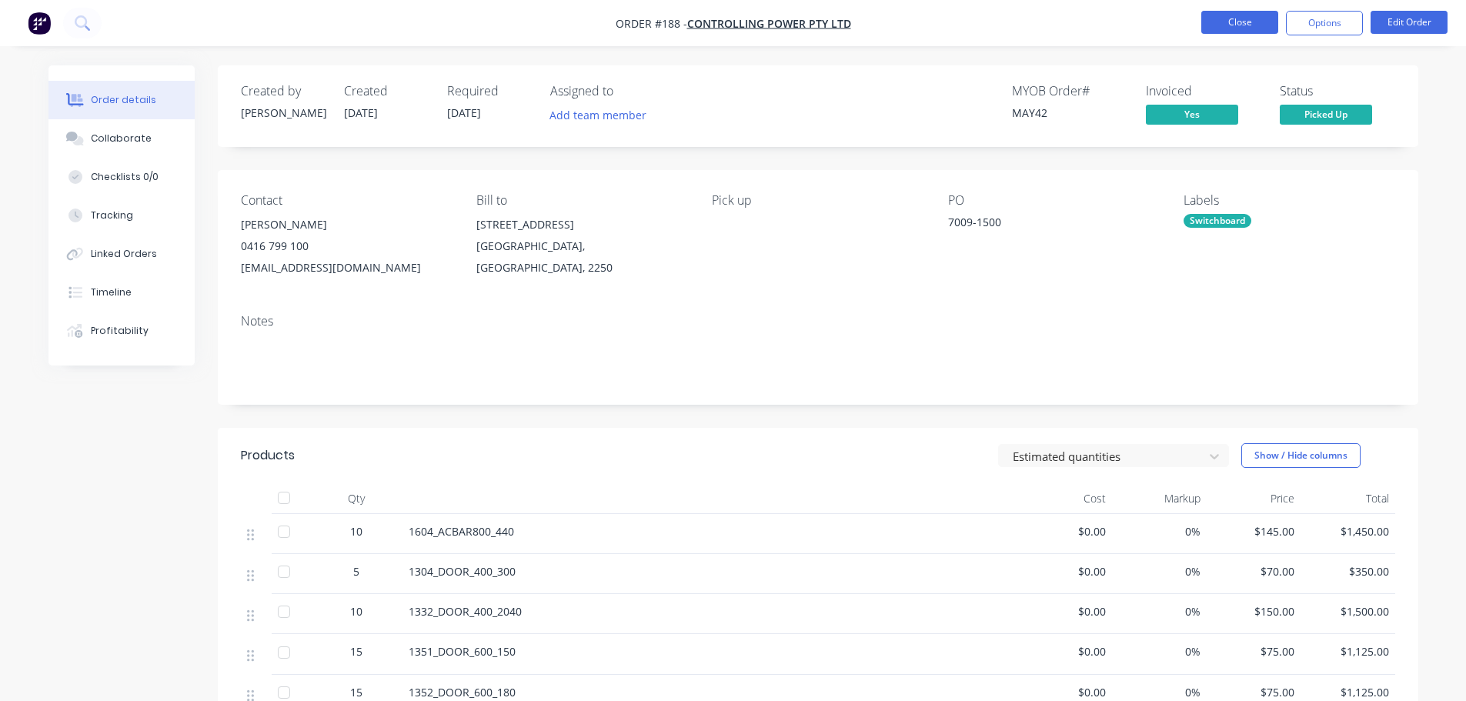
click at [1248, 23] on button "Close" at bounding box center [1239, 22] width 77 height 23
